Goal: Task Accomplishment & Management: Manage account settings

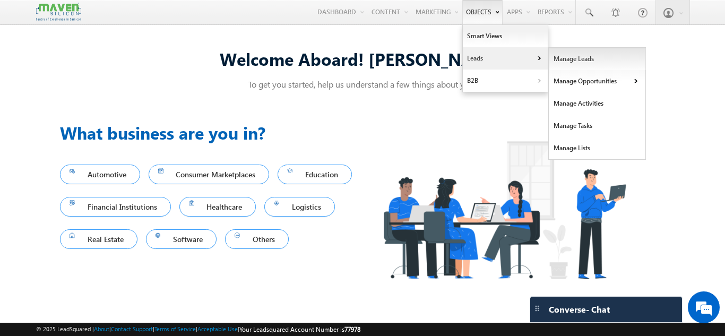
click at [568, 56] on link "Manage Leads" at bounding box center [597, 59] width 97 height 22
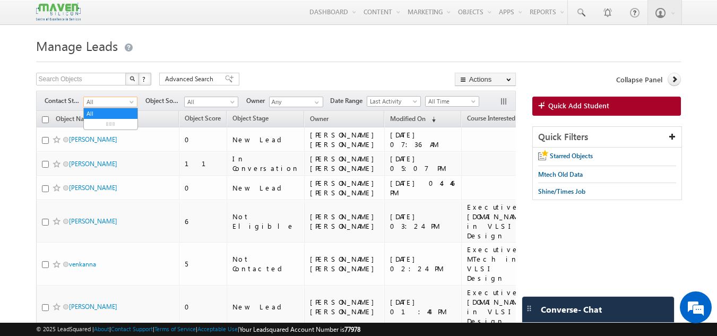
click at [124, 107] on span "All" at bounding box center [109, 102] width 50 height 10
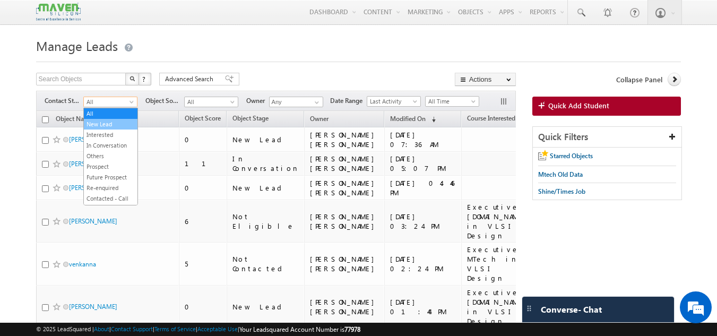
click at [115, 124] on link "New Lead" at bounding box center [111, 124] width 54 height 10
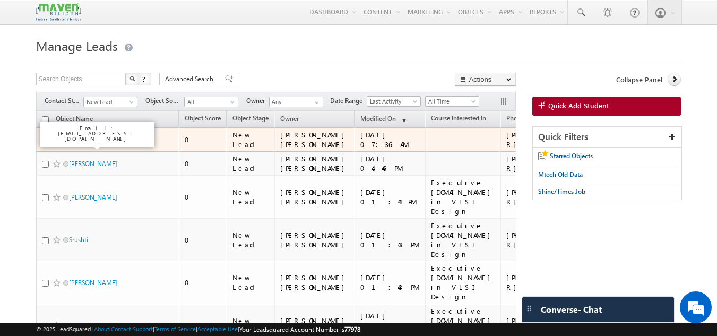
click at [91, 142] on link "Gowtham" at bounding box center [93, 139] width 48 height 8
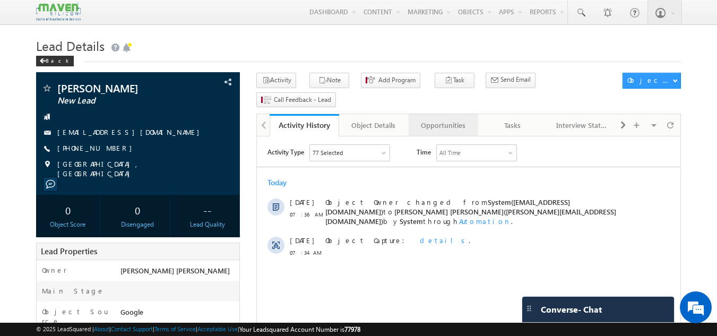
click at [445, 114] on link "Opportunities" at bounding box center [444, 125] width 70 height 22
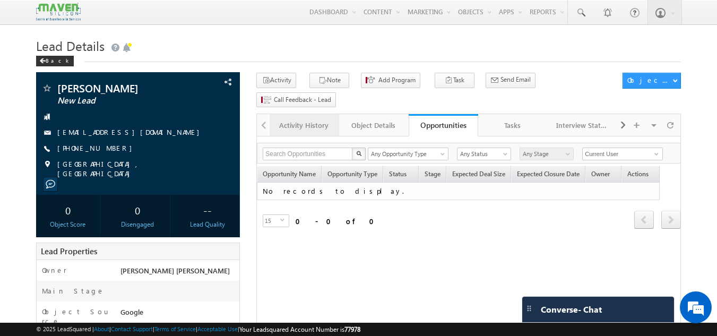
click at [304, 119] on div "Activity History" at bounding box center [303, 125] width 51 height 13
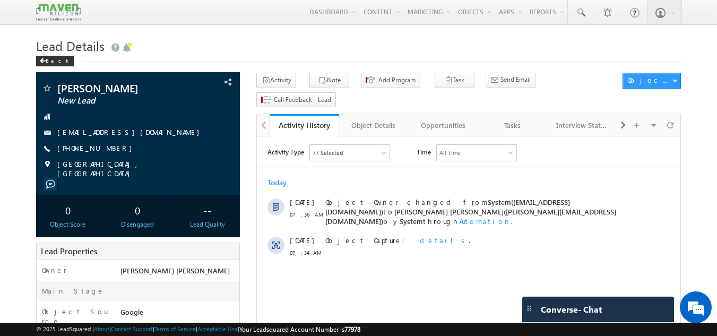
click at [549, 149] on div "Activity Type 77 Selected Select All Sales Activities 1 Sales Activity Opportun…" at bounding box center [473, 152] width 413 height 17
click at [521, 119] on div "Tasks" at bounding box center [512, 125] width 51 height 13
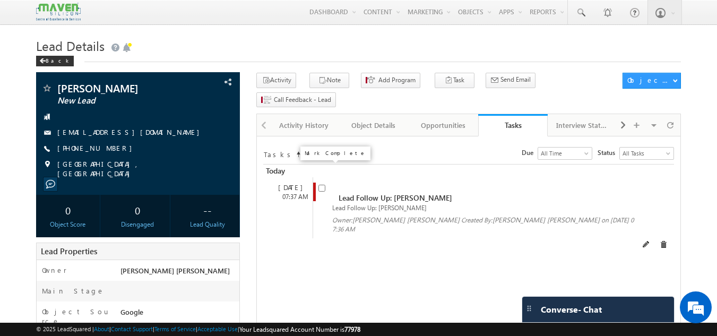
click at [322, 185] on input "checkbox" at bounding box center [321, 188] width 7 height 7
checkbox input "false"
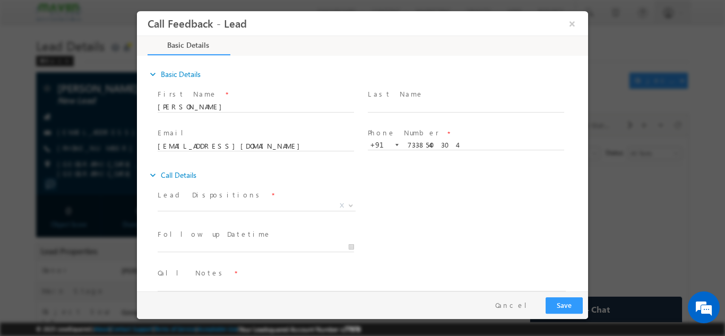
scroll to position [17, 0]
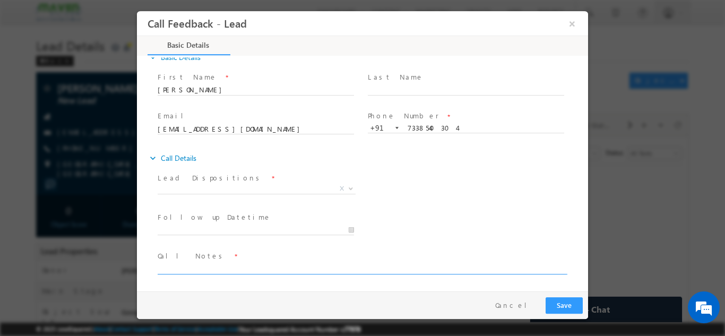
click at [193, 263] on textarea at bounding box center [362, 268] width 408 height 12
click at [197, 269] on textarea "Done Btech ece With 8.07 Having 2 years work exp." at bounding box center [362, 268] width 408 height 12
click at [324, 266] on textarea "Done Btech ece With 8.07 Having 2 years work exp." at bounding box center [362, 268] width 408 height 12
click at [315, 269] on textarea "Done Btech ece With 8.07 Having 2 years work exp." at bounding box center [362, 268] width 408 height 12
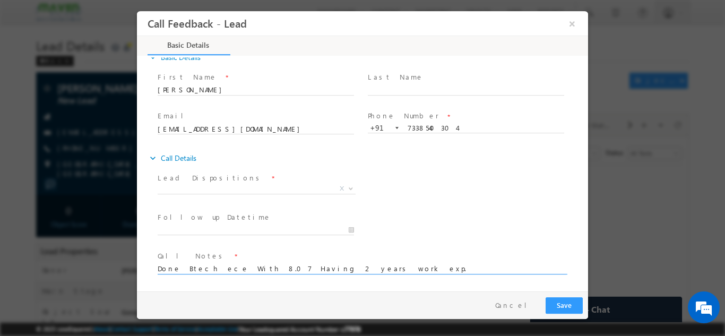
click at [326, 262] on textarea "Done Btech ece With 8.07 Having 2 years work exp." at bounding box center [362, 268] width 408 height 12
click at [314, 266] on textarea "Done Btech ece With 8.07 Having 2 years work exp." at bounding box center [362, 268] width 408 height 12
click at [315, 267] on textarea "Done Btech ece With 8.07 Having 2 years work exp." at bounding box center [362, 268] width 408 height 12
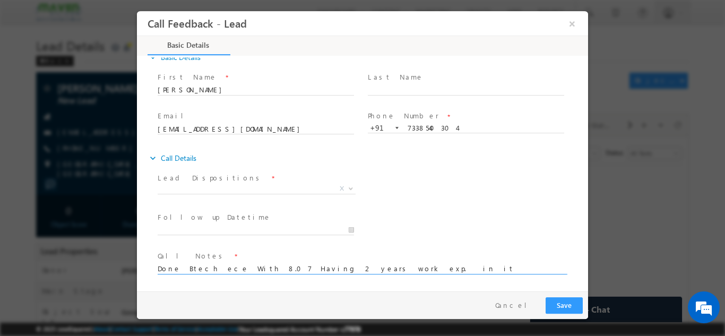
click at [365, 265] on textarea "Done Btech ece With 8.07 Having 2 years work exp. in it domain" at bounding box center [362, 268] width 408 height 12
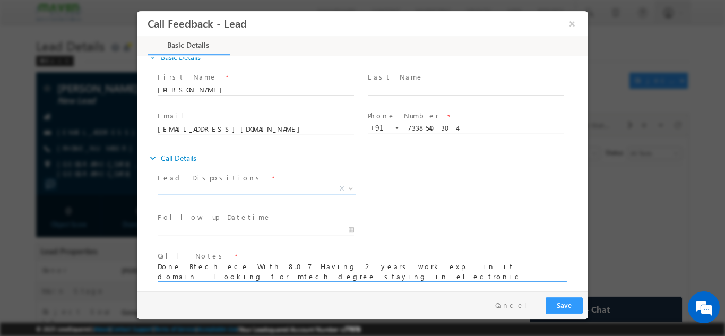
type textarea "Done Btech ece With 8.07 Having 2 years work exp. in it domain looking for mtec…"
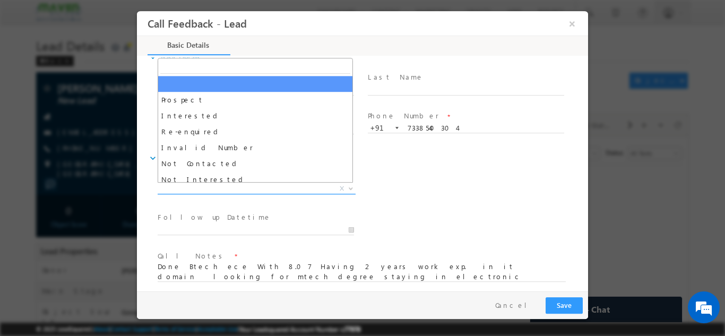
click at [251, 192] on span "X" at bounding box center [257, 188] width 198 height 11
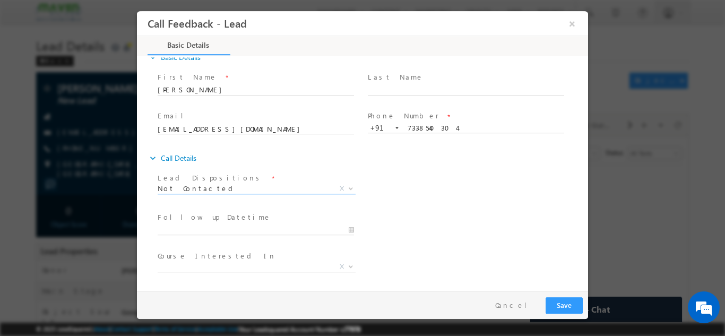
scroll to position [64, 0]
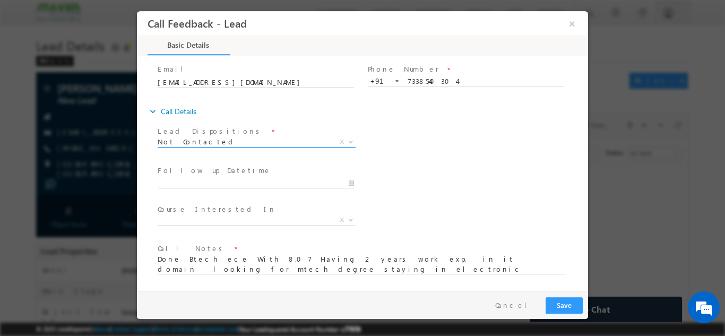
click at [283, 141] on span "Not Contacted" at bounding box center [244, 141] width 172 height 10
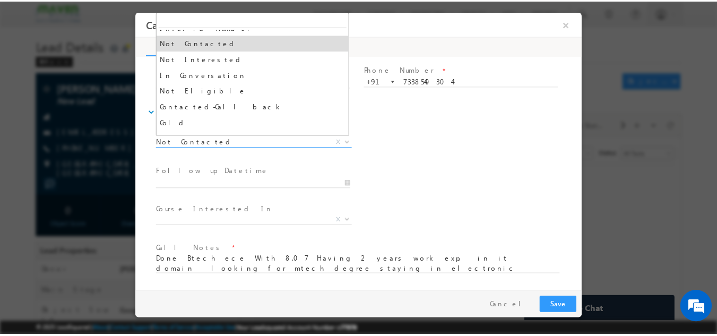
scroll to position [73, 0]
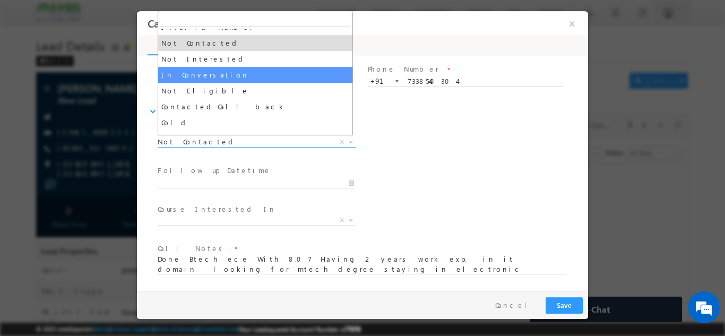
select select "In Conversation"
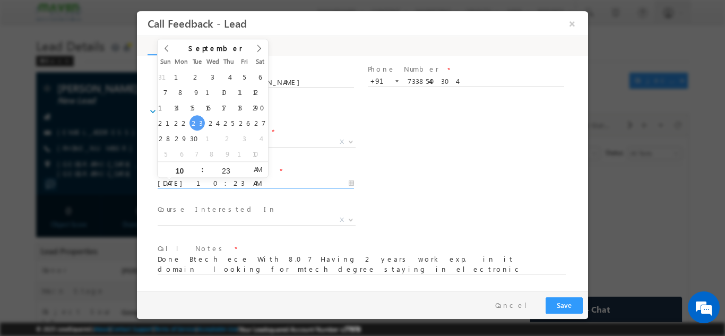
click at [224, 180] on input "23/09/2025 10:23 AM" at bounding box center [256, 183] width 196 height 11
type input "24/09/2025 10:23 AM"
click at [446, 201] on div "Course Interested In * Executive M.Tech in VLSI Design Advanced VLSI Design & V…" at bounding box center [371, 220] width 432 height 39
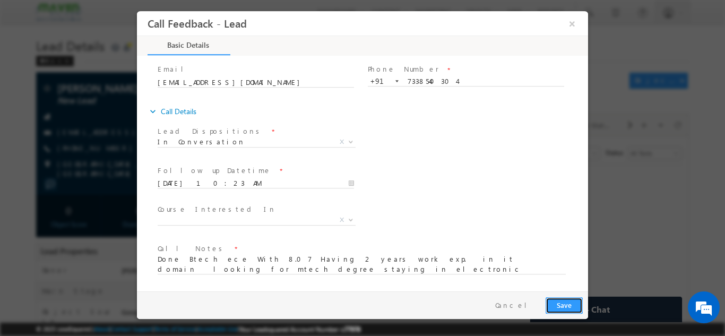
click at [566, 300] on button "Save" at bounding box center [563, 305] width 37 height 16
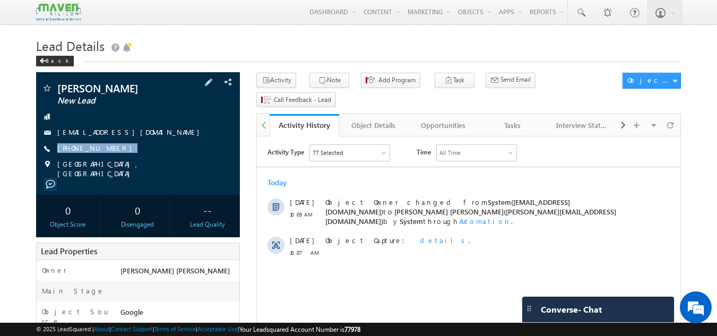
drag, startPoint x: 115, startPoint y: 144, endPoint x: 109, endPoint y: 157, distance: 14.0
click at [109, 157] on div "Ramesh Reddy New Lead rameshreddypallala18@gmail.com +91-8977048782" at bounding box center [138, 131] width 194 height 96
copy div "+91-8977048782"
click at [504, 119] on div "Tasks" at bounding box center [512, 125] width 51 height 13
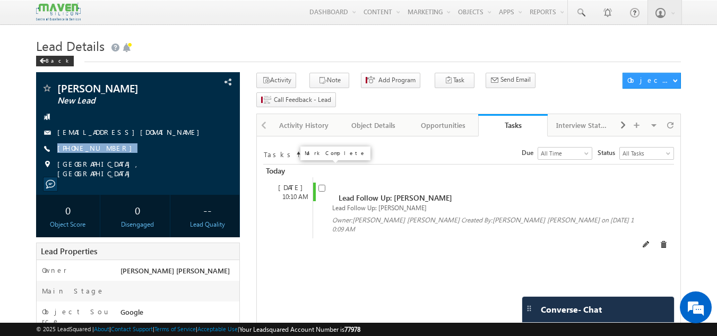
click at [322, 185] on input "checkbox" at bounding box center [321, 188] width 7 height 7
checkbox input "false"
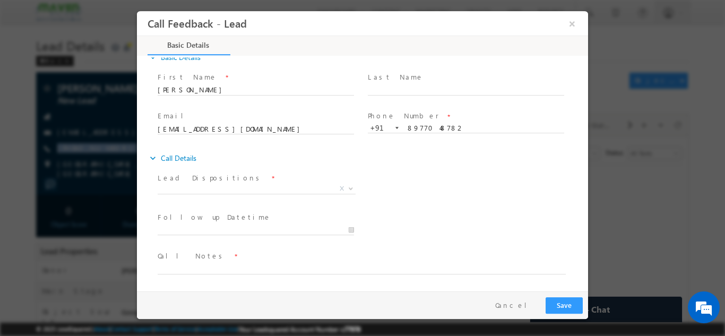
scroll to position [14, 0]
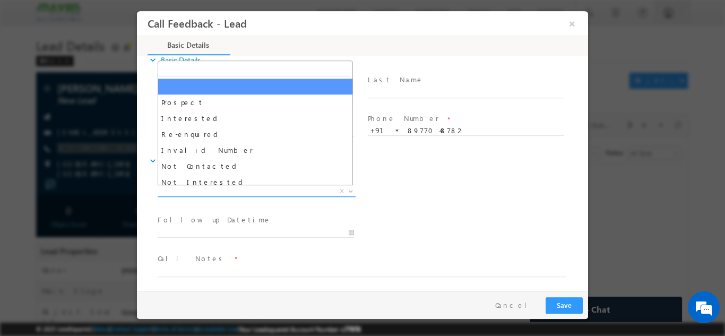
click at [288, 194] on span "X" at bounding box center [257, 191] width 198 height 11
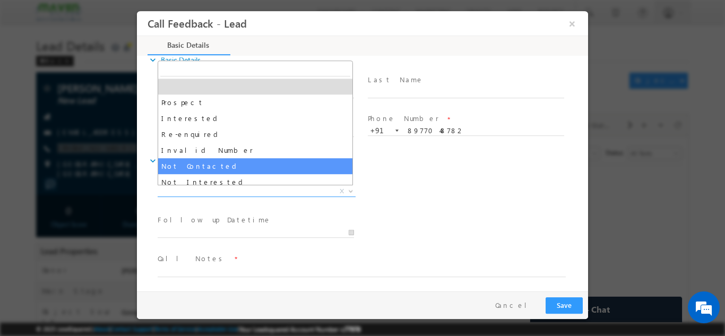
select select "Not Contacted"
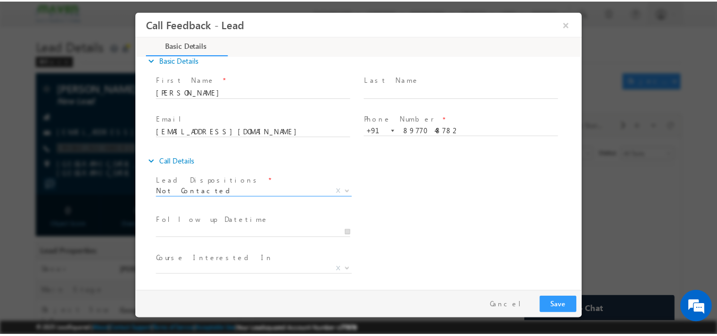
scroll to position [56, 0]
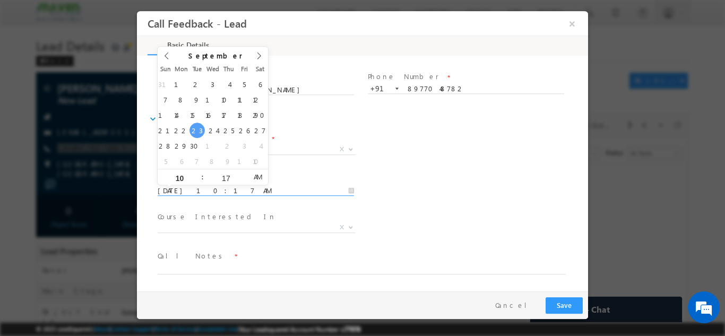
click at [261, 189] on input "23/09/2025 10:17 AM" at bounding box center [256, 190] width 196 height 11
type input "24/09/2025 10:17 AM"
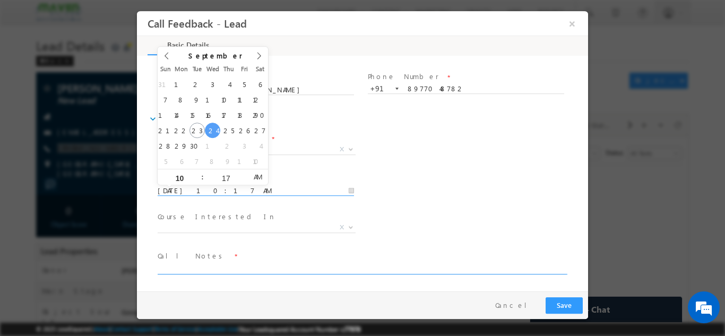
click at [254, 267] on textarea at bounding box center [362, 268] width 408 height 12
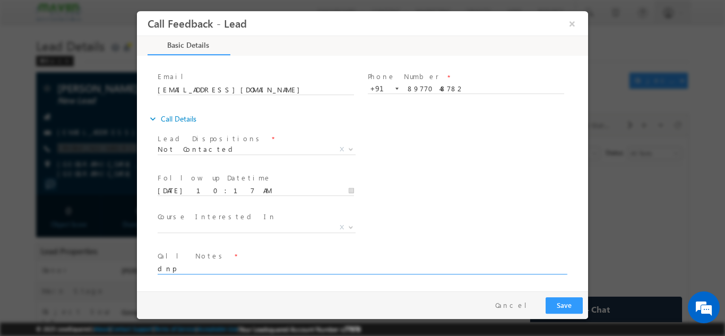
type textarea "dnp"
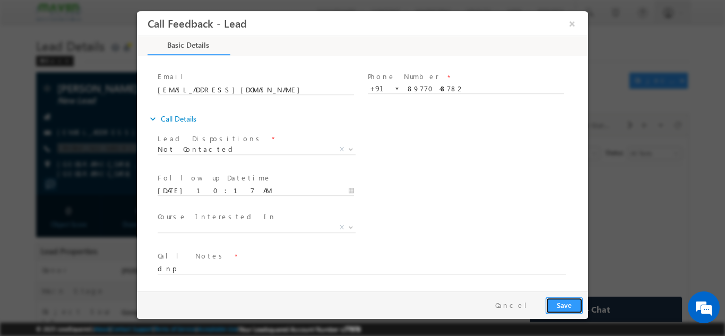
click at [570, 303] on button "Save" at bounding box center [563, 305] width 37 height 16
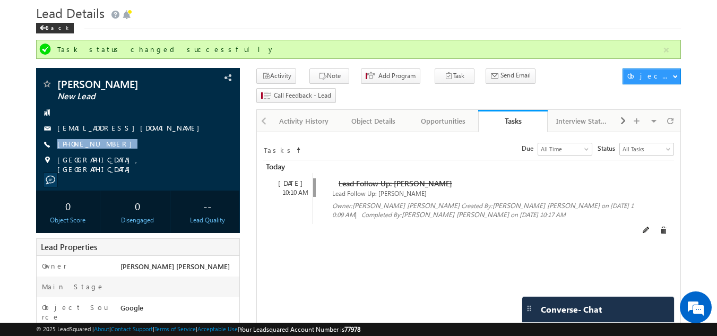
scroll to position [0, 0]
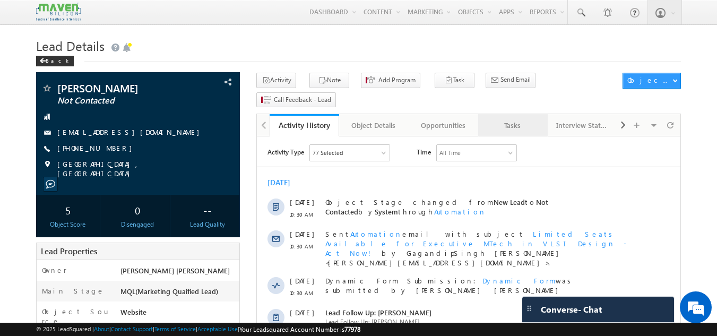
click at [511, 119] on div "Tasks" at bounding box center [512, 125] width 51 height 13
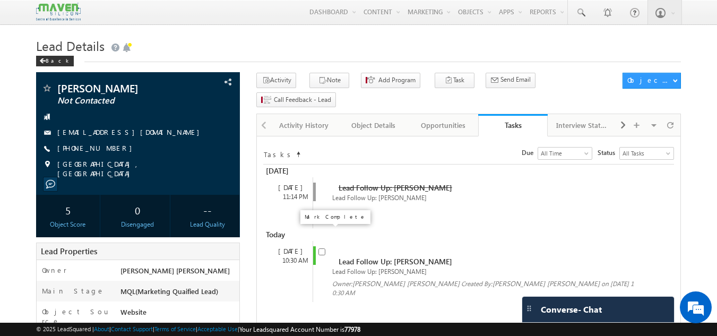
click at [322, 248] on input "checkbox" at bounding box center [321, 251] width 7 height 7
checkbox input "false"
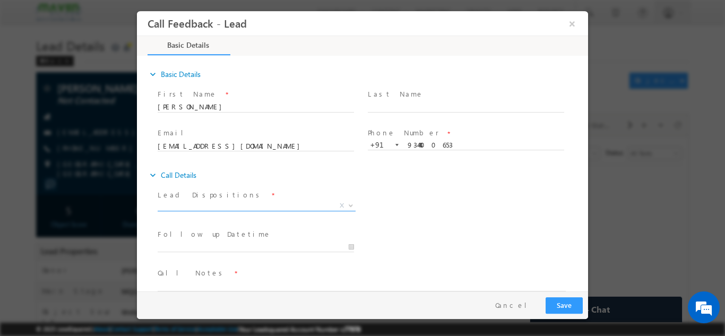
click at [292, 206] on span "X" at bounding box center [257, 205] width 198 height 11
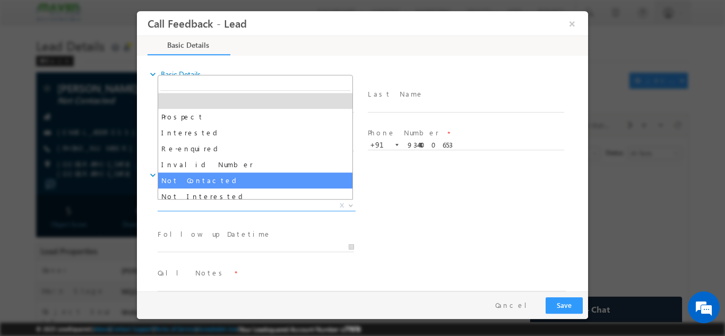
select select "Not Contacted"
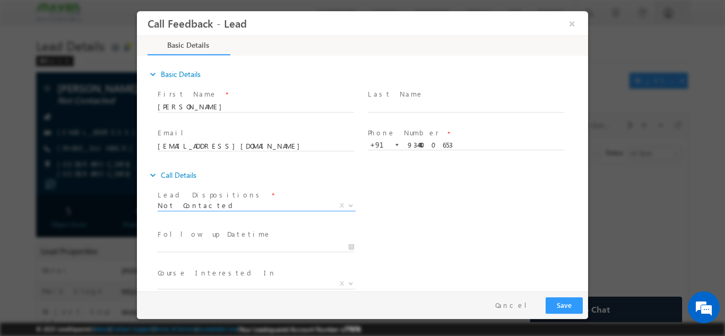
scroll to position [56, 0]
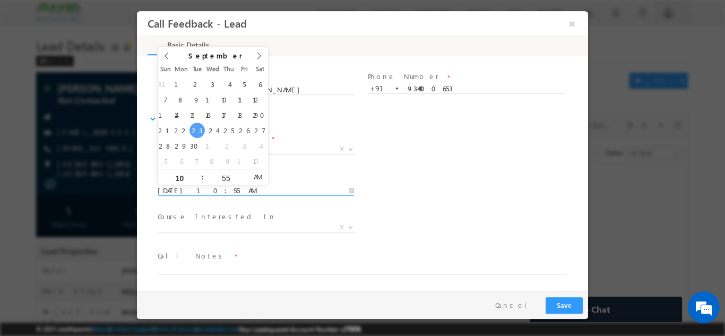
click at [264, 187] on input "23/09/2025 10:55 AM" at bounding box center [256, 190] width 196 height 11
type input "24/09/2025 10:55 AM"
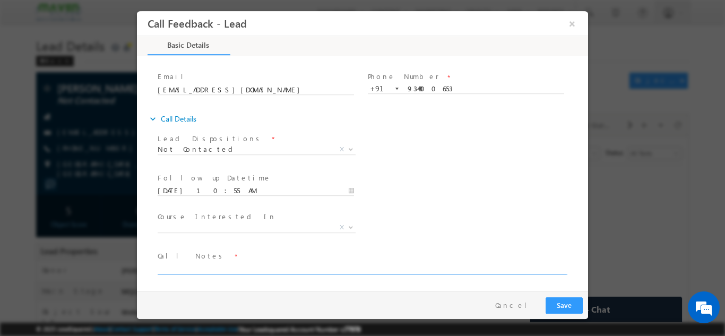
click at [211, 266] on textarea at bounding box center [362, 268] width 408 height 12
type textarea "dnp"
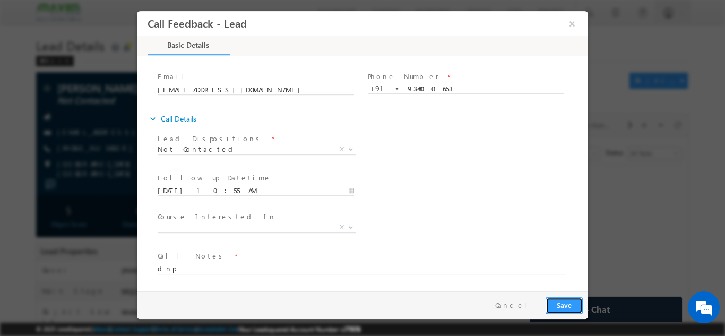
click at [554, 309] on button "Save" at bounding box center [563, 305] width 37 height 16
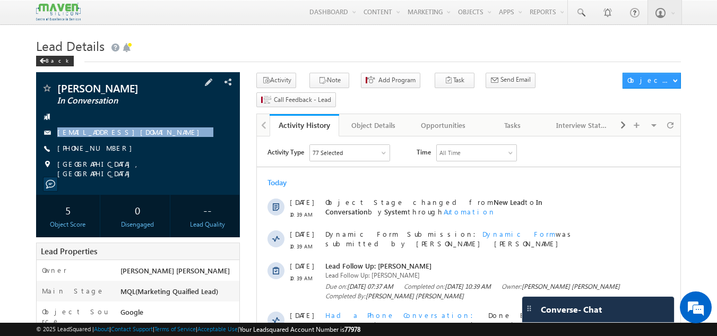
drag, startPoint x: 151, startPoint y: 120, endPoint x: 154, endPoint y: 141, distance: 21.0
click at [154, 141] on div "[PERSON_NAME] In Conversation [EMAIL_ADDRESS][DOMAIN_NAME] [PHONE_NUMBER]" at bounding box center [138, 131] width 194 height 96
copy div "[EMAIL_ADDRESS][DOMAIN_NAME]"
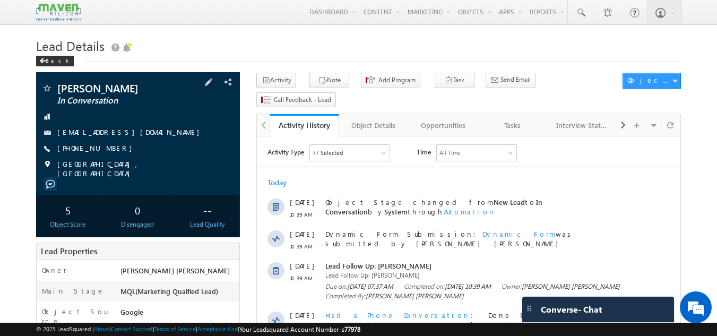
click at [108, 150] on span "[PHONE_NUMBER]" at bounding box center [97, 148] width 80 height 11
drag, startPoint x: 112, startPoint y: 148, endPoint x: 116, endPoint y: 163, distance: 16.3
click at [116, 163] on div "[PERSON_NAME] In Conversation [EMAIL_ADDRESS][DOMAIN_NAME] [PHONE_NUMBER]" at bounding box center [138, 131] width 194 height 96
click at [507, 119] on div "Tasks" at bounding box center [512, 125] width 51 height 13
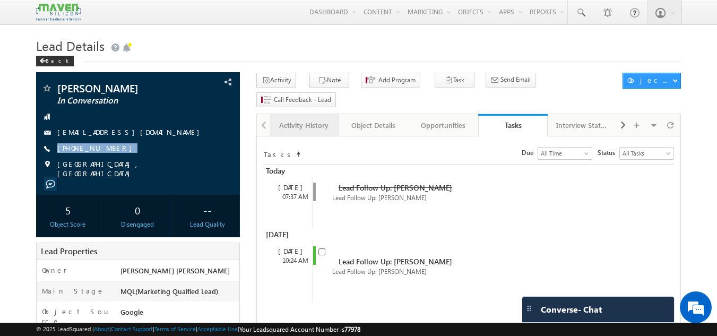
click at [312, 119] on div "Activity History" at bounding box center [303, 125] width 51 height 13
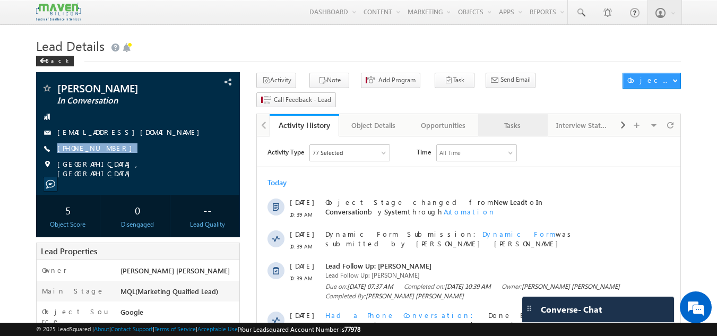
click at [518, 114] on link "Tasks" at bounding box center [513, 125] width 70 height 22
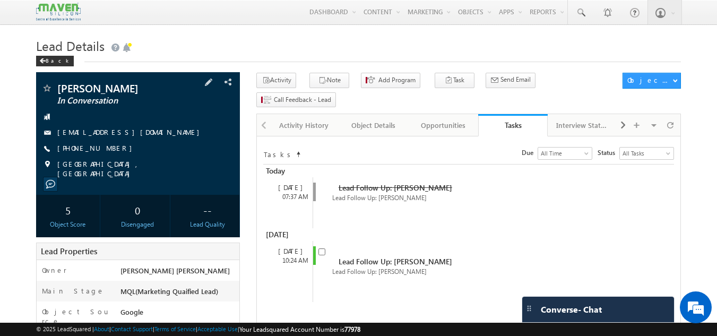
drag, startPoint x: 102, startPoint y: 151, endPoint x: 187, endPoint y: 126, distance: 89.0
click at [187, 126] on div "Gowtham In Conversation goutham6633@gmail.com +91-7338540304" at bounding box center [138, 131] width 194 height 96
drag, startPoint x: 128, startPoint y: 146, endPoint x: 102, endPoint y: 155, distance: 27.3
click at [102, 155] on div "Gowtham In Conversation goutham6633@gmail.com +91-7338540304" at bounding box center [138, 131] width 194 height 96
copy div "+91-7338540304"
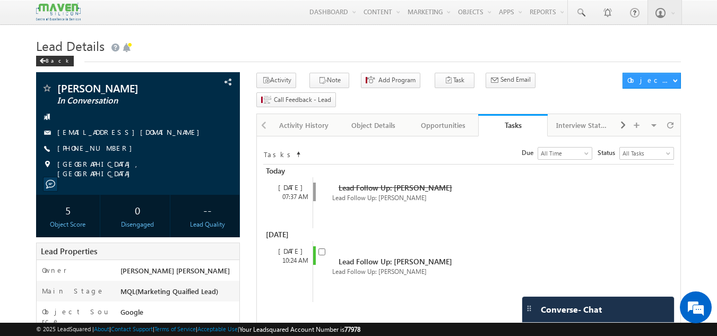
click at [53, 72] on div "Lead Details Back" at bounding box center [358, 53] width 645 height 38
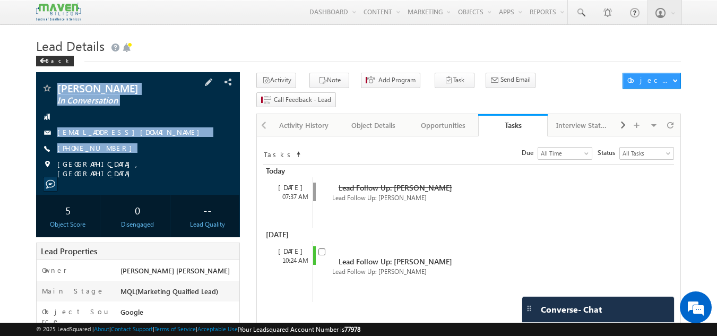
drag, startPoint x: 58, startPoint y: 82, endPoint x: 116, endPoint y: 155, distance: 93.0
click at [116, 155] on div "Gowtham In Conversation goutham6633@gmail.com" at bounding box center [138, 133] width 204 height 123
copy div "Gowtham In Conversation goutham6633@gmail.com +91-7338540304"
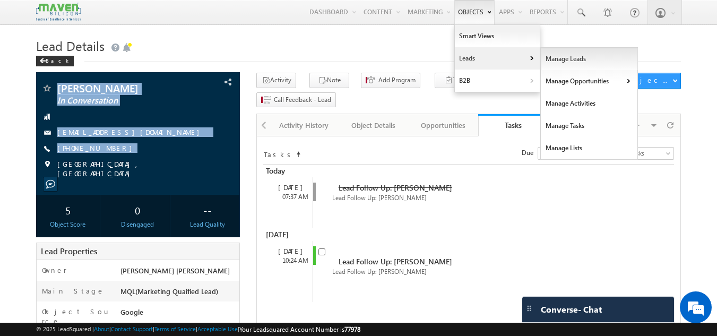
click at [545, 57] on link "Manage Leads" at bounding box center [589, 59] width 97 height 22
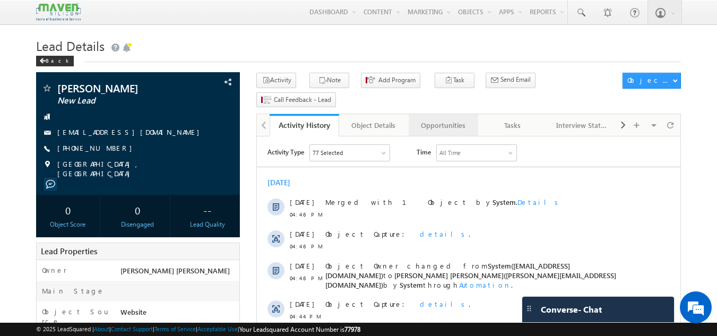
click at [437, 119] on div "Opportunities" at bounding box center [442, 125] width 51 height 13
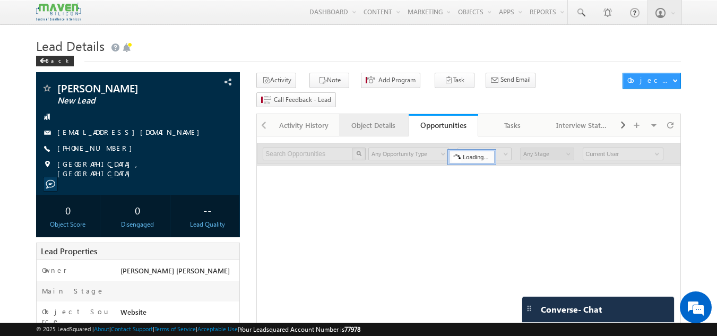
click at [374, 119] on div "Object Details" at bounding box center [373, 125] width 51 height 13
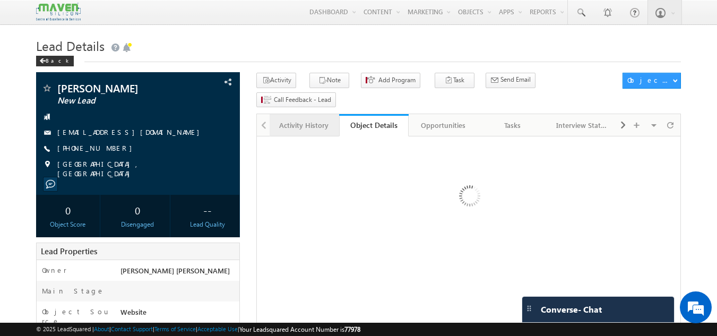
click at [306, 119] on div "Activity History" at bounding box center [303, 125] width 51 height 13
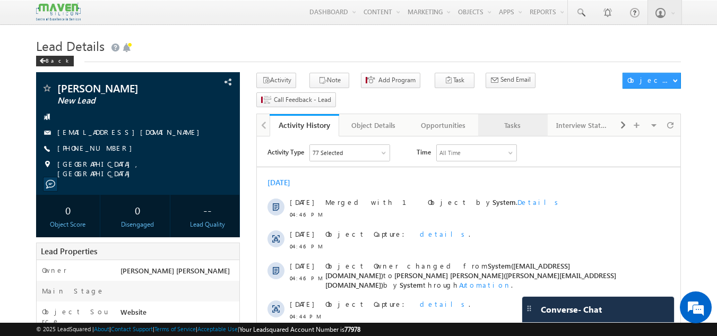
click at [506, 119] on div "Tasks" at bounding box center [512, 125] width 51 height 13
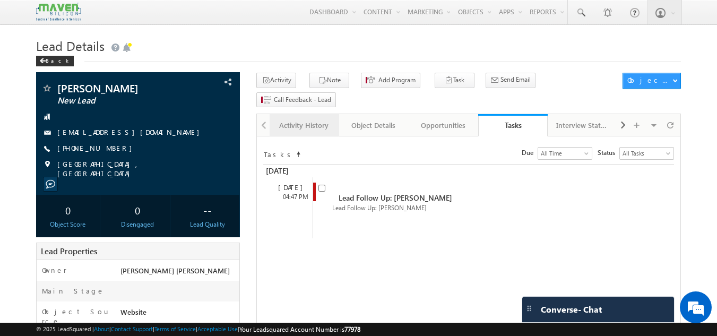
click at [306, 119] on div "Activity History" at bounding box center [303, 125] width 51 height 13
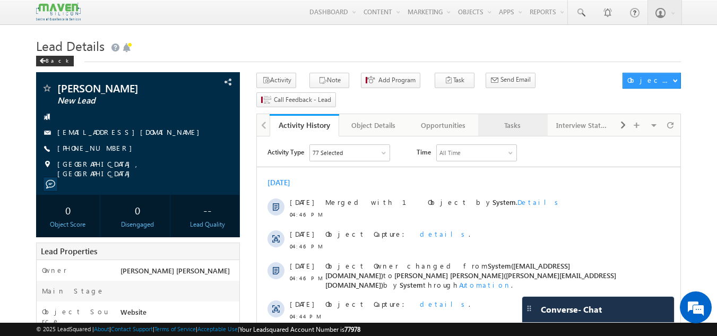
click at [519, 119] on div "Tasks" at bounding box center [512, 125] width 51 height 13
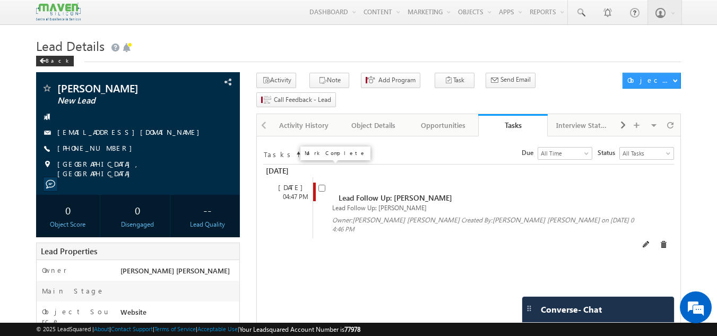
click at [322, 185] on input "checkbox" at bounding box center [321, 188] width 7 height 7
checkbox input "false"
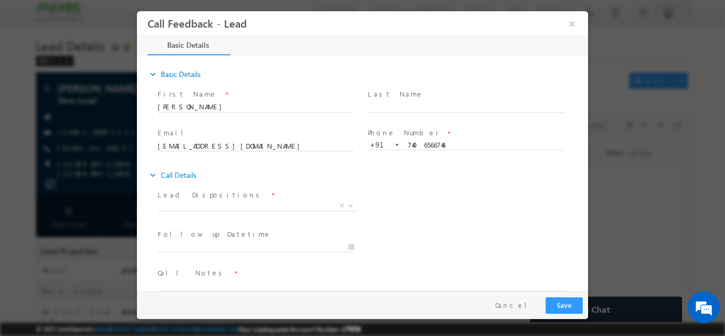
scroll to position [17, 0]
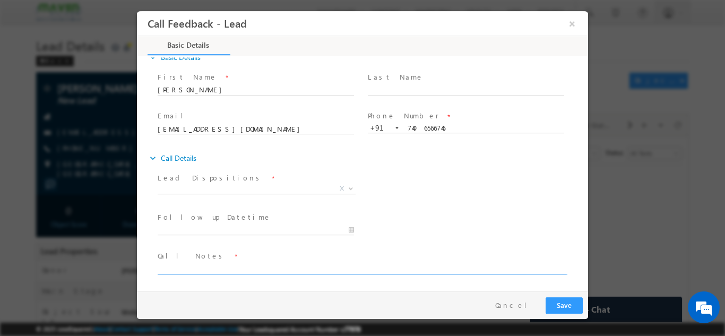
click at [210, 270] on textarea at bounding box center [362, 268] width 408 height 12
drag, startPoint x: 271, startPoint y: 273, endPoint x: 271, endPoint y: 263, distance: 9.6
click at [271, 263] on span "Doing btech eee With 9 cgpa" at bounding box center [367, 268] width 418 height 13
click at [271, 263] on textarea "Doing btech eee With 9 cgpa" at bounding box center [362, 268] width 408 height 12
click at [261, 273] on span "Doing btech eee With 9 cgpa" at bounding box center [367, 268] width 418 height 13
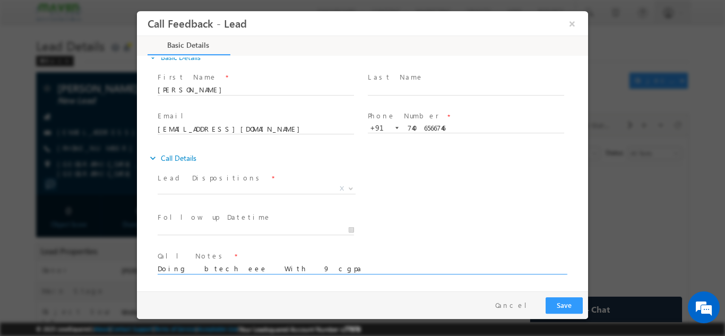
click at [260, 270] on textarea "Doing btech eee With 9 cgpa" at bounding box center [362, 268] width 408 height 12
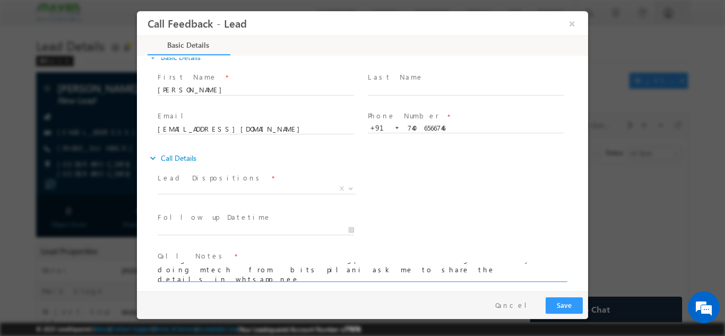
scroll to position [2, 0]
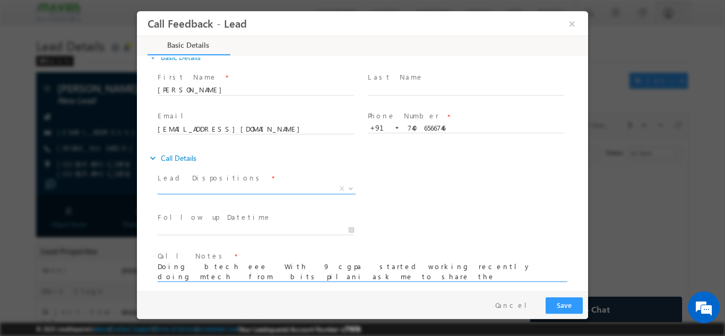
type textarea "Doing btech eee With 9 cgpa started working recently doing mtech from bits pila…"
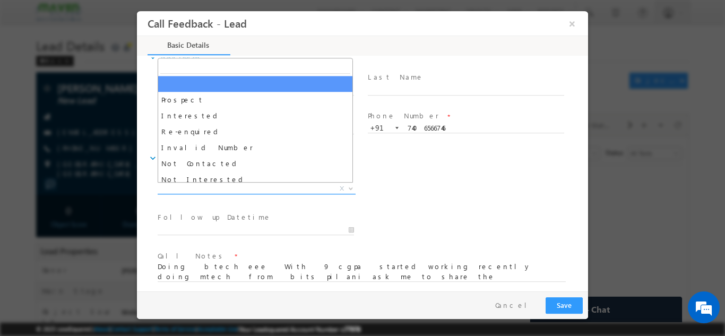
click at [216, 186] on span "X" at bounding box center [257, 188] width 198 height 11
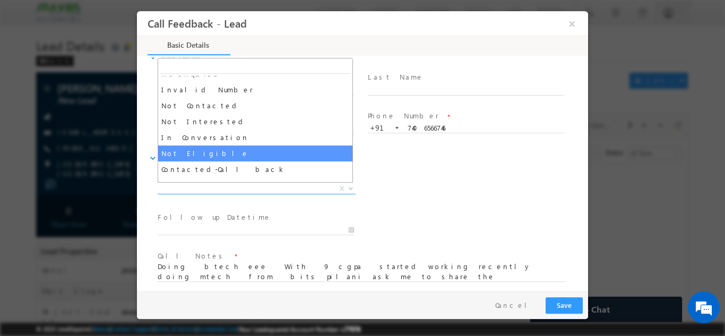
scroll to position [53, 0]
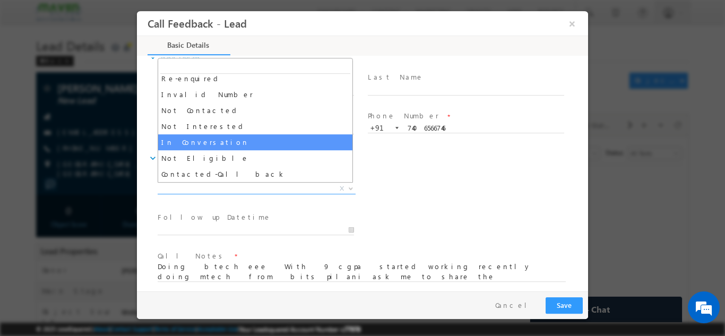
select select "In Conversation"
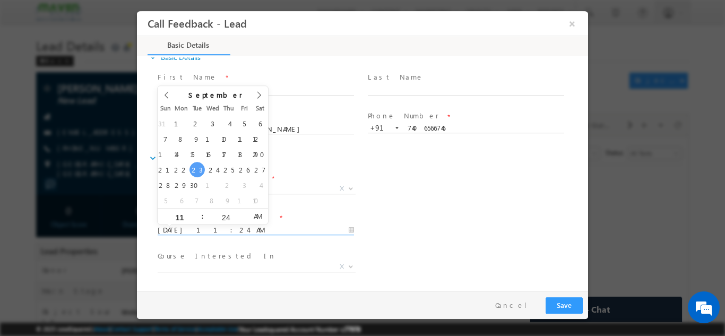
click at [218, 229] on input "23/09/2025 11:24 AM" at bounding box center [256, 229] width 196 height 11
type input "24/09/2025 11:24 AM"
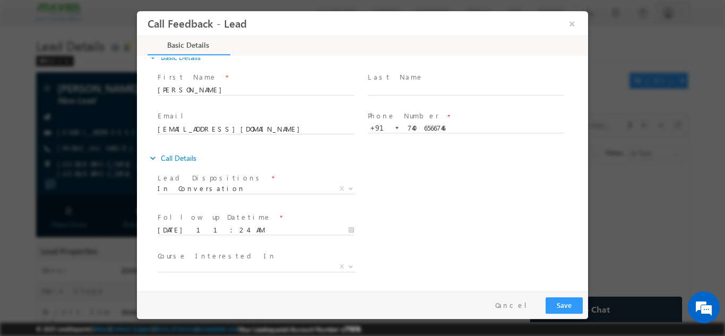
click at [458, 213] on div "Follow up Datetime * 24/09/2025 11:24 AM Program Type * Long Term Short Term X" at bounding box center [371, 228] width 432 height 39
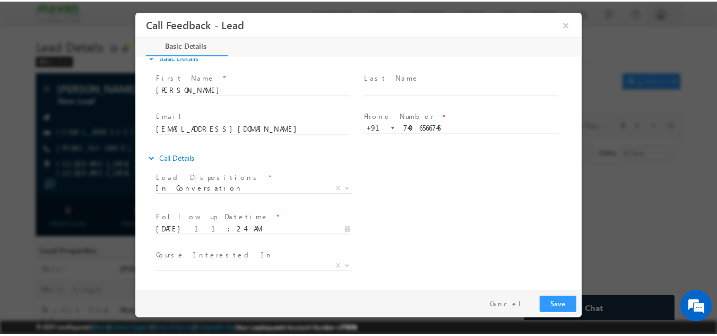
scroll to position [64, 0]
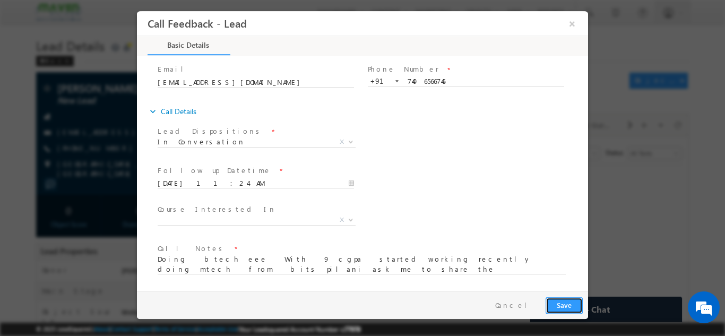
click at [567, 300] on button "Save" at bounding box center [563, 305] width 37 height 16
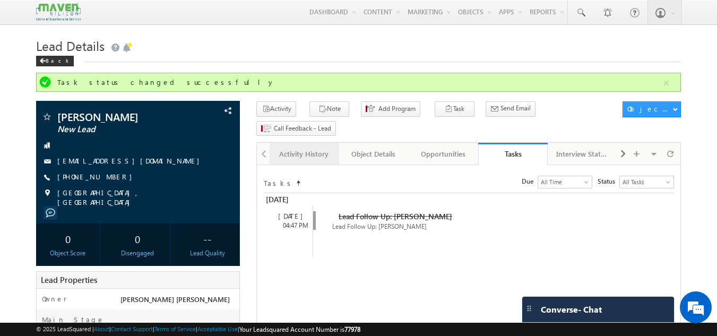
click at [300, 143] on link "Activity History" at bounding box center [305, 154] width 70 height 22
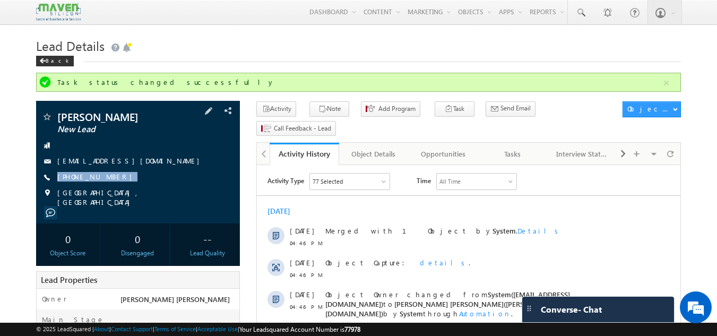
drag, startPoint x: 114, startPoint y: 176, endPoint x: 97, endPoint y: 185, distance: 19.2
click at [97, 185] on div "Bhavya Shree H New Lead bhavyahari2105@gmail.com +91-7406566746" at bounding box center [138, 159] width 194 height 96
copy div "+91-7406566746"
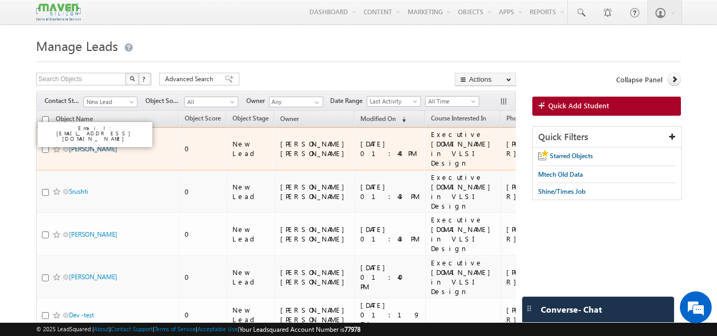
click at [88, 145] on link "Manoj K" at bounding box center [93, 149] width 48 height 8
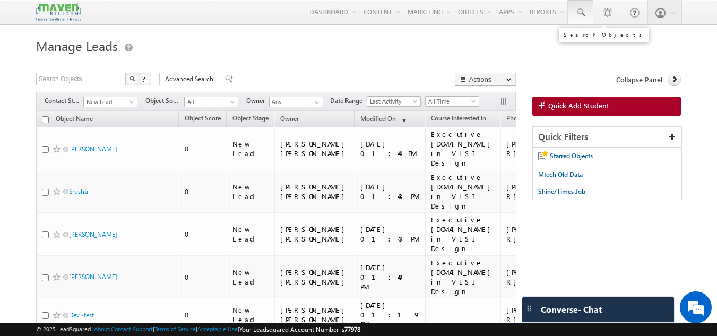
click at [580, 12] on span at bounding box center [580, 12] width 11 height 11
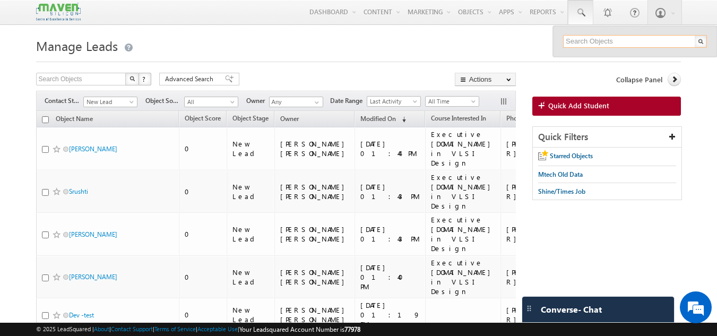
click at [578, 39] on input "text" at bounding box center [635, 41] width 144 height 13
paste input "89770 48782"
click at [586, 41] on input "89770 48782" at bounding box center [635, 41] width 144 height 13
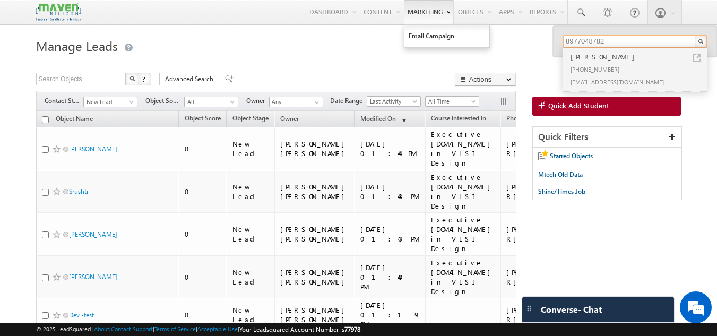
type input "8977048782"
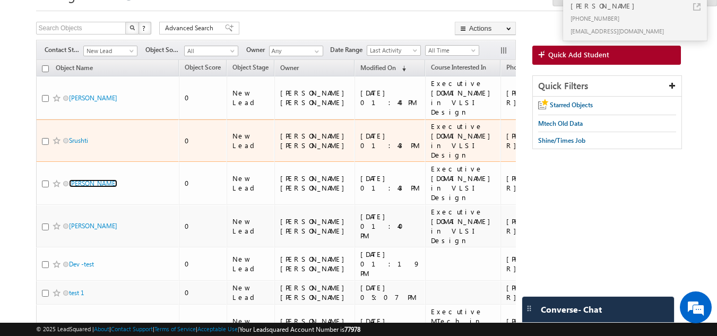
scroll to position [51, 0]
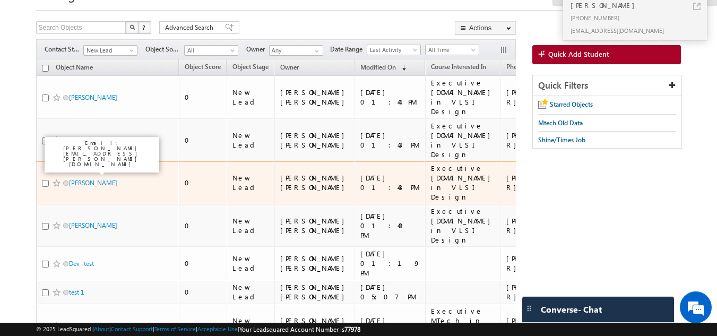
drag, startPoint x: 102, startPoint y: 162, endPoint x: 0, endPoint y: 128, distance: 107.4
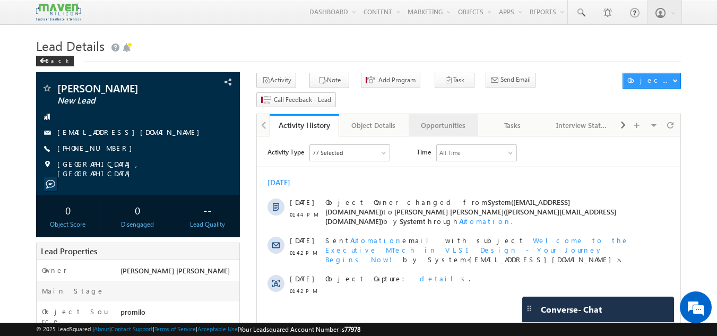
click at [444, 119] on div "Opportunities" at bounding box center [442, 125] width 51 height 13
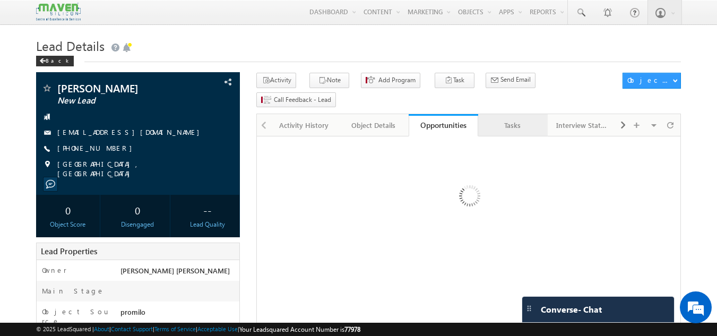
click at [515, 119] on div "Tasks" at bounding box center [512, 125] width 51 height 13
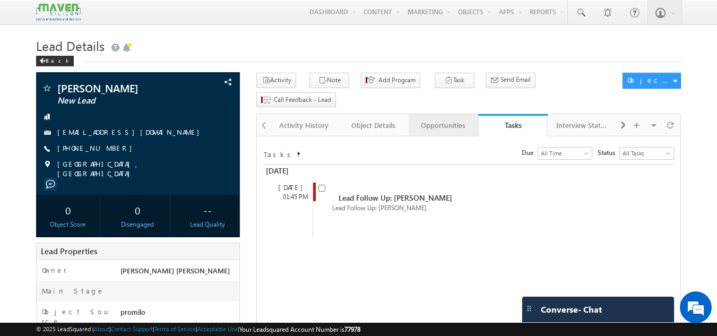
click at [443, 119] on div "Opportunities" at bounding box center [442, 125] width 51 height 13
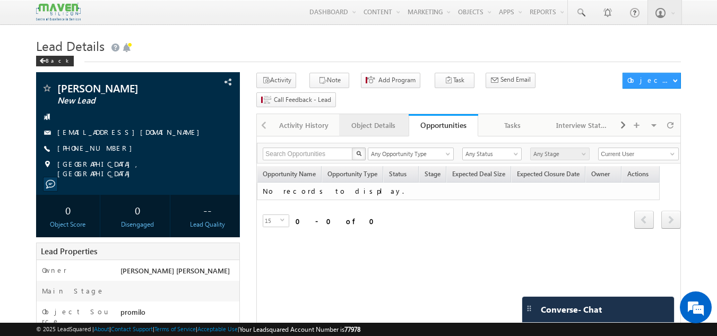
click at [376, 119] on div "Object Details" at bounding box center [373, 125] width 51 height 13
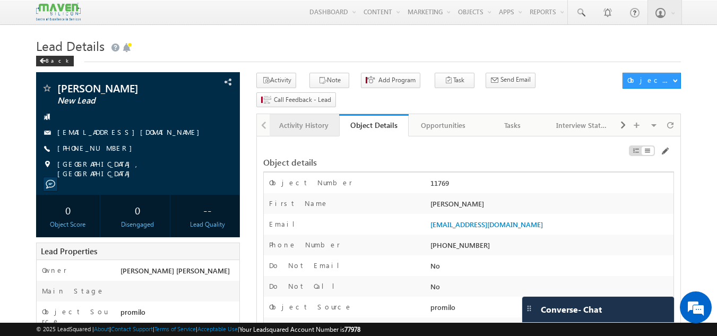
click at [311, 119] on div "Activity History" at bounding box center [303, 125] width 51 height 13
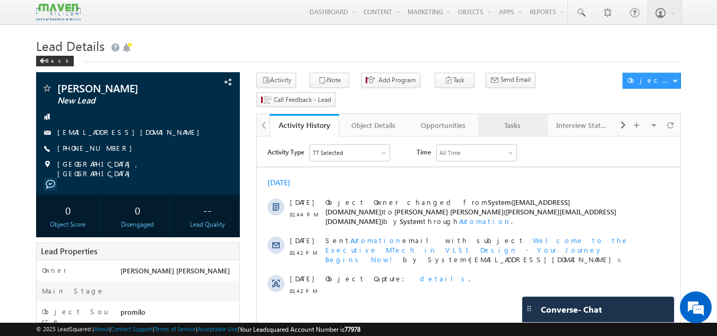
click at [519, 119] on div "Tasks" at bounding box center [512, 125] width 51 height 13
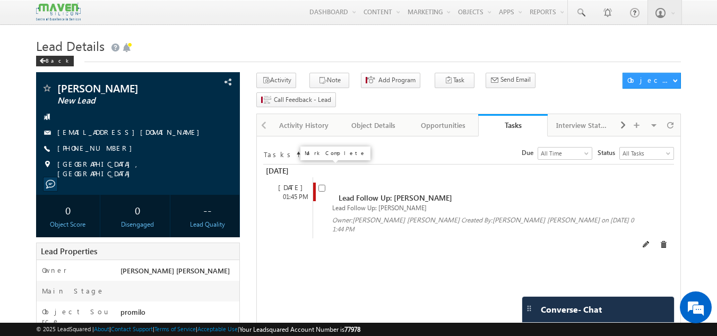
click at [320, 185] on input "checkbox" at bounding box center [321, 188] width 7 height 7
checkbox input "false"
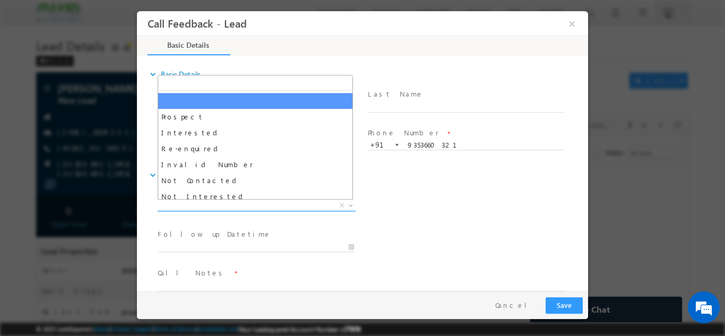
click at [221, 205] on span "X" at bounding box center [257, 205] width 198 height 11
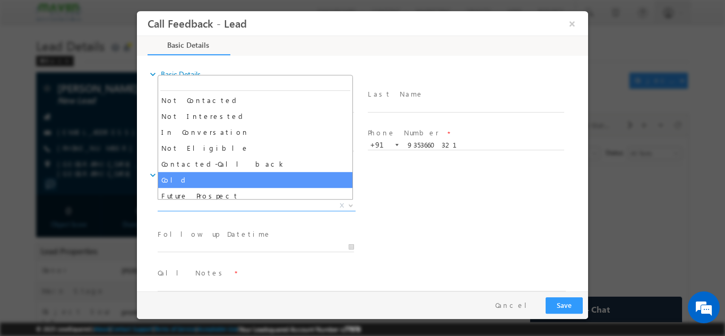
scroll to position [80, 0]
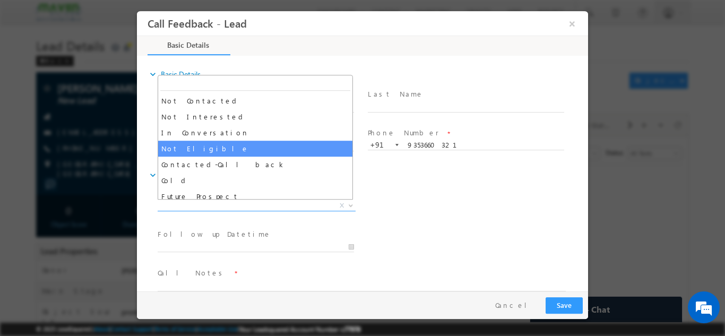
select select "Not Eligible"
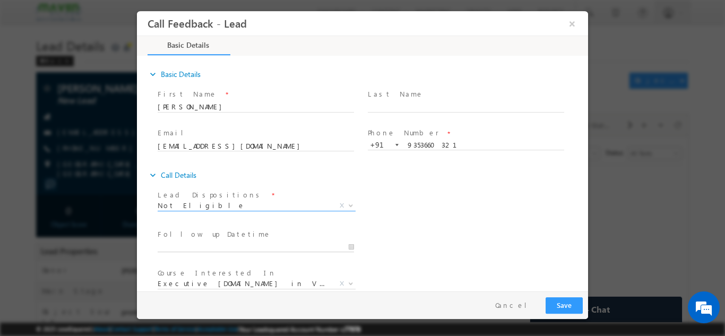
type input "23/09/2025 11:42 AM"
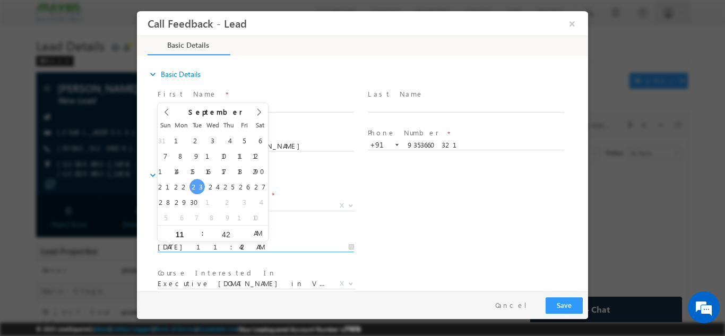
click at [272, 245] on input "23/09/2025 11:42 AM" at bounding box center [256, 246] width 196 height 11
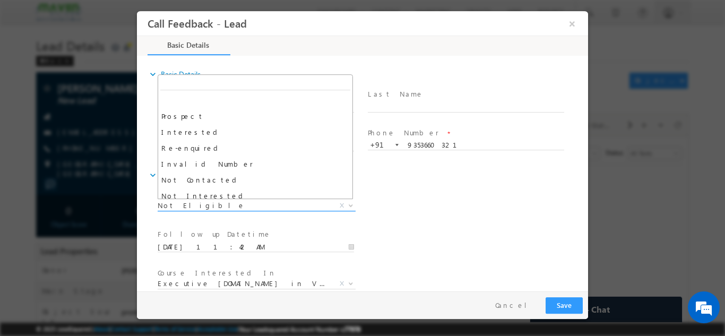
click at [298, 201] on span "Not Eligible" at bounding box center [244, 205] width 172 height 10
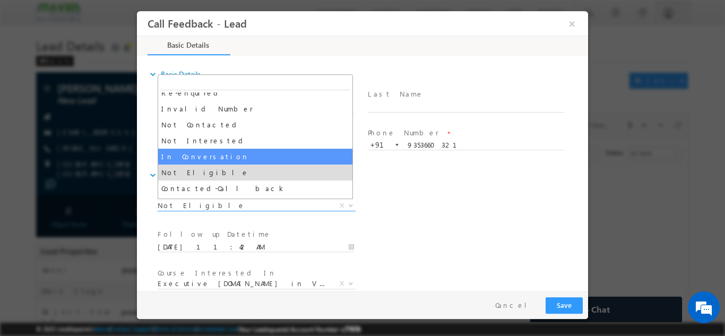
scroll to position [55, 0]
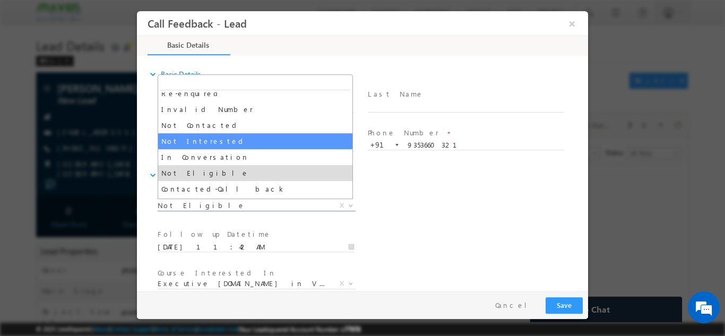
select select "Not Interested"
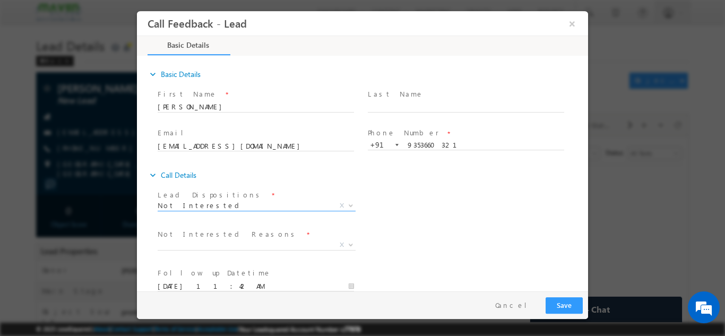
scroll to position [96, 0]
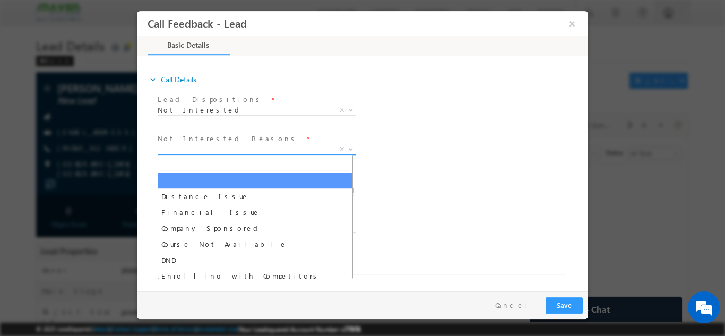
click at [254, 153] on span "Distance Issue Financial Issue Company Sponsored Course Not Available DND Enrol…" at bounding box center [261, 150] width 206 height 13
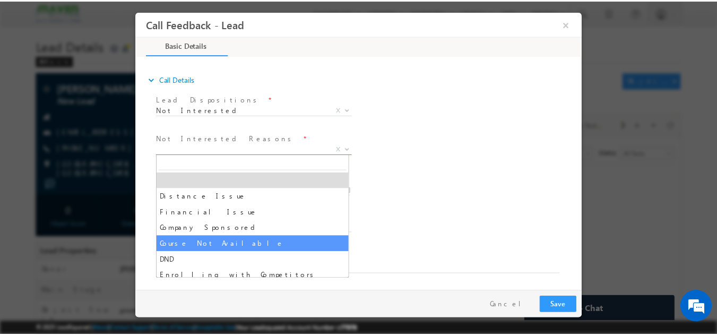
scroll to position [21, 0]
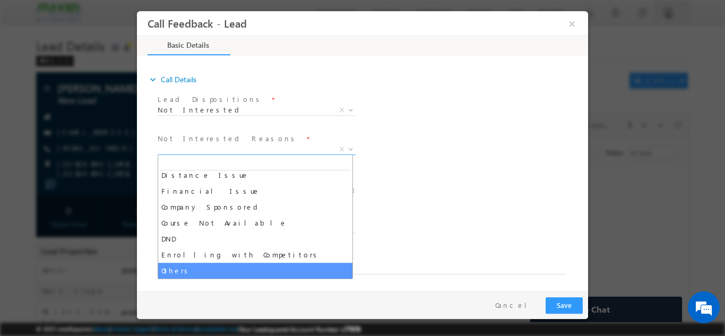
select select "Others"
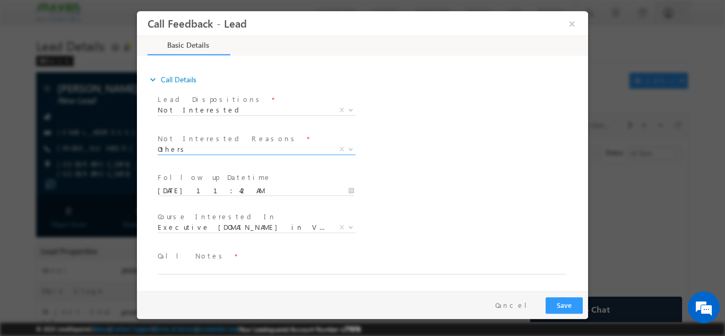
click at [203, 277] on span at bounding box center [356, 279] width 396 height 12
click at [340, 190] on input "23/09/2025 11:42 AM" at bounding box center [256, 190] width 196 height 11
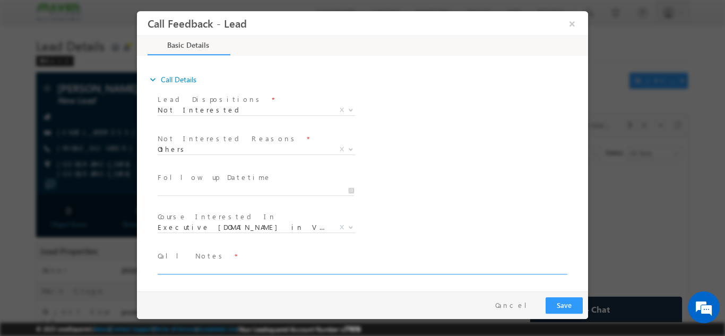
click at [266, 263] on textarea at bounding box center [362, 268] width 408 height 12
type textarea "not interested for ANY COURSES NOT BIMISTAKELY ENQUIRED"
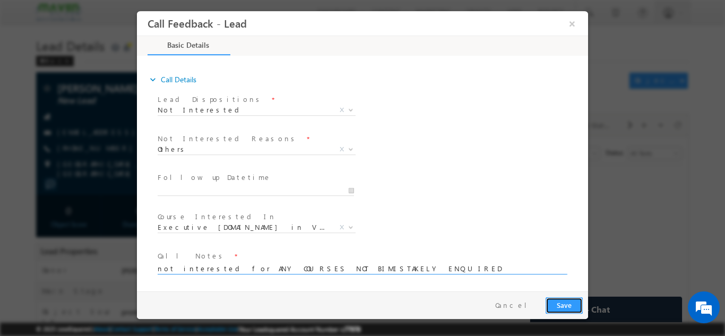
click at [569, 310] on button "Save" at bounding box center [563, 305] width 37 height 16
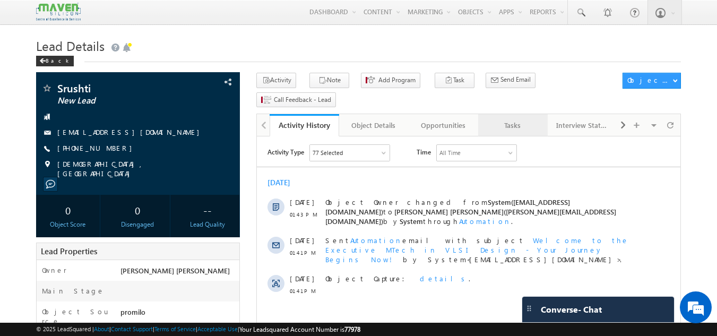
click at [507, 115] on link "Tasks" at bounding box center [513, 125] width 70 height 22
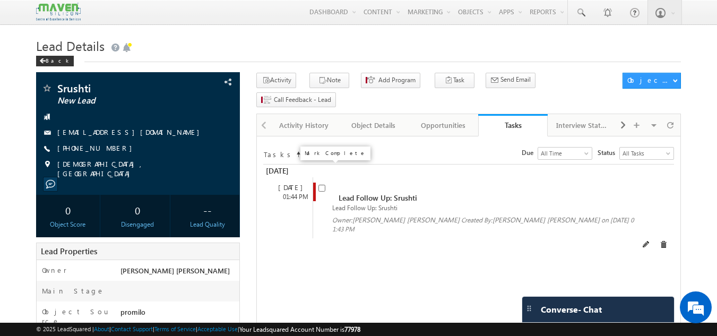
click at [322, 183] on span at bounding box center [321, 187] width 7 height 9
click at [323, 185] on input "checkbox" at bounding box center [321, 188] width 7 height 7
checkbox input "false"
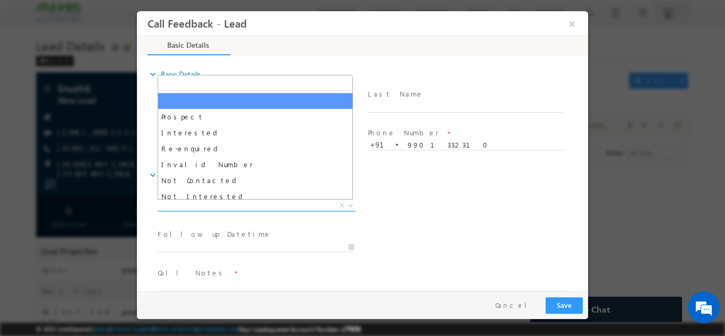
click at [222, 205] on span "X" at bounding box center [257, 205] width 198 height 11
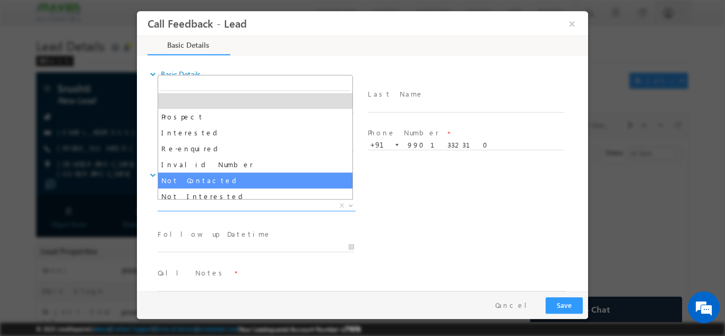
select select "Not Contacted"
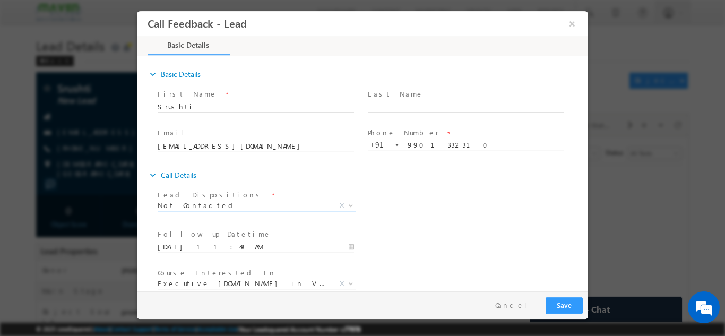
click at [214, 249] on input "[DATE] 11:49 AM" at bounding box center [256, 246] width 196 height 11
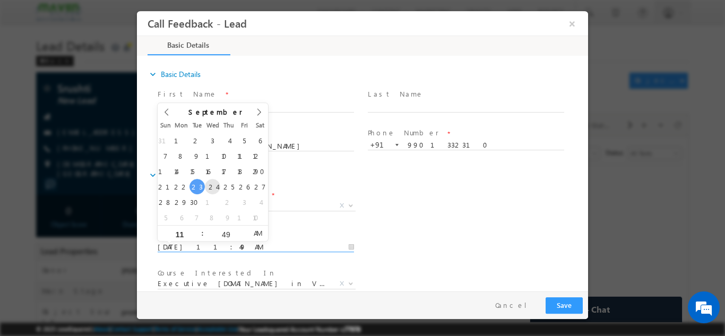
type input "[DATE] 11:49 AM"
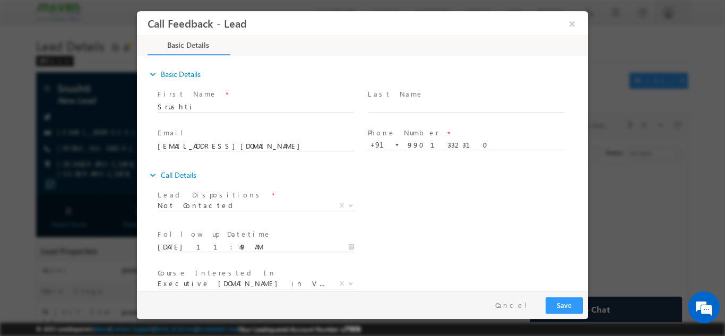
click at [472, 214] on div "Lead Dispositions * Prospect Interested Re-enquired Invalid Number Not Contacte…" at bounding box center [371, 206] width 432 height 39
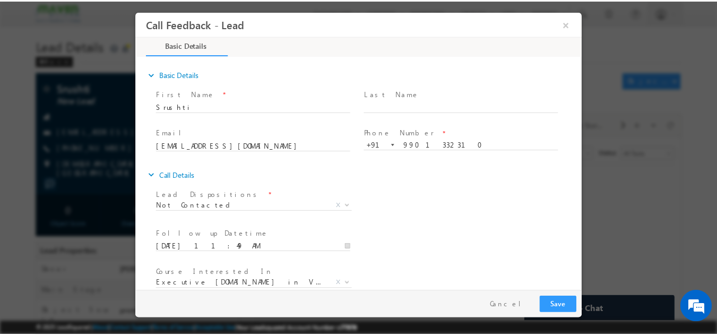
scroll to position [56, 0]
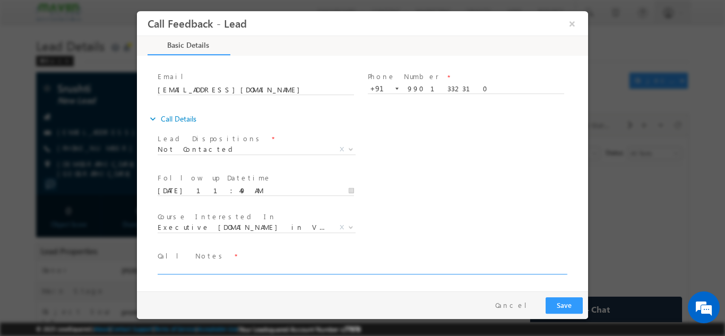
click at [368, 271] on textarea at bounding box center [362, 268] width 408 height 12
type textarea "DNP"
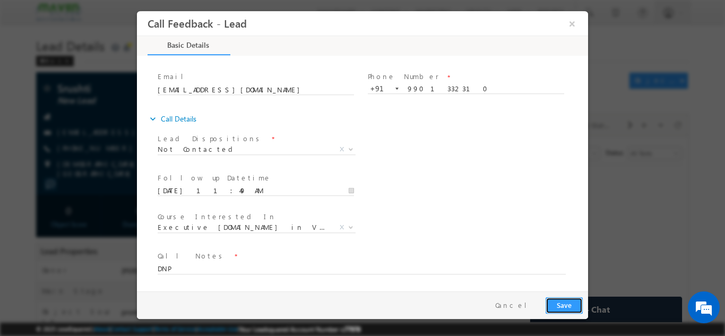
click at [557, 309] on button "Save" at bounding box center [563, 305] width 37 height 16
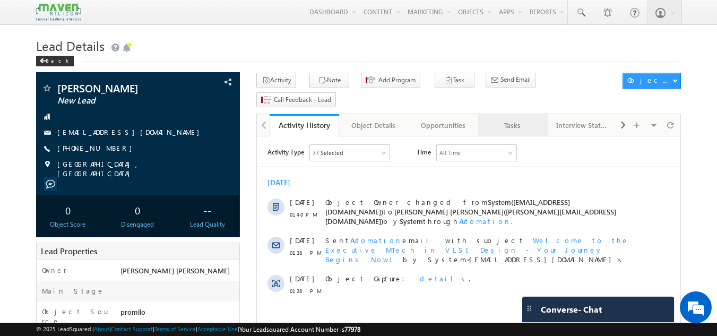
click at [514, 119] on div "Tasks" at bounding box center [512, 125] width 51 height 13
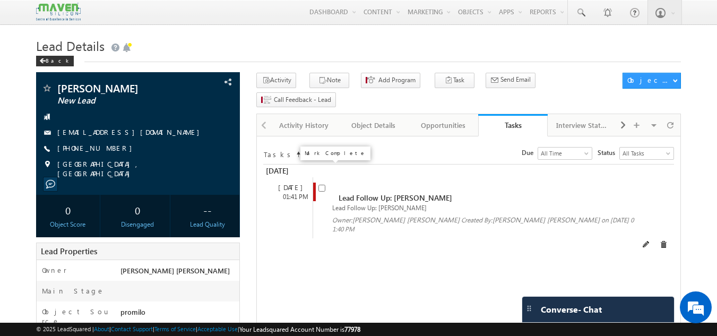
click at [323, 185] on input "checkbox" at bounding box center [321, 188] width 7 height 7
checkbox input "false"
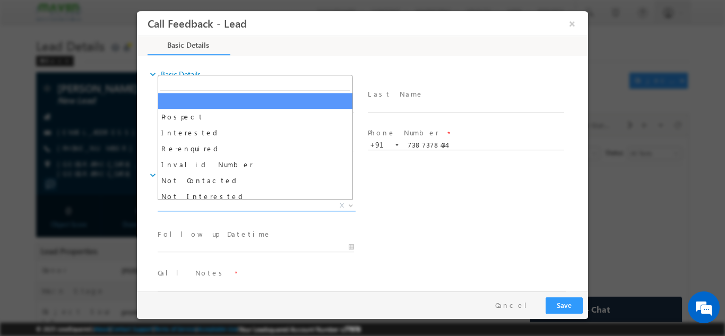
click at [249, 205] on span "X" at bounding box center [257, 205] width 198 height 11
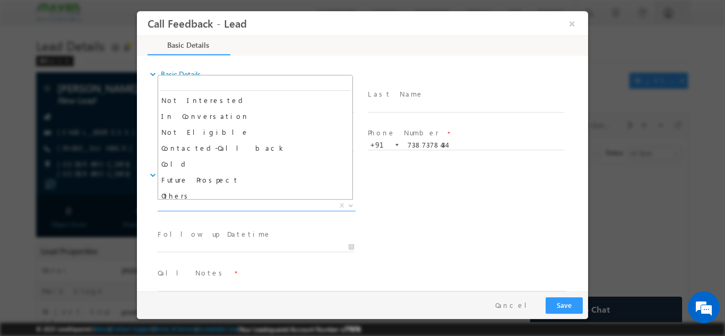
scroll to position [97, 0]
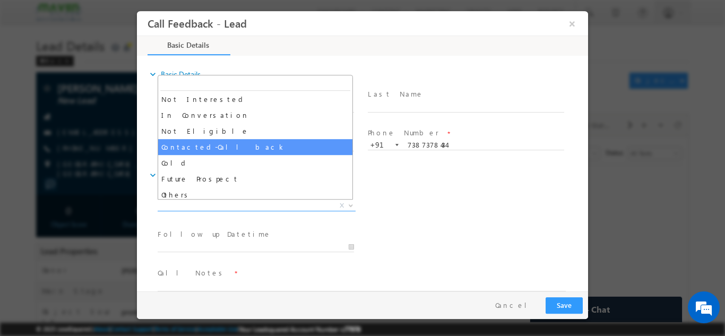
select select "Contacted-Call back"
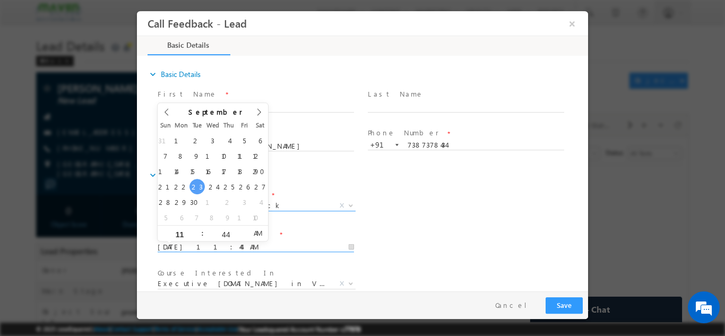
click at [226, 245] on input "23/09/2025 11:44 AM" at bounding box center [256, 246] width 196 height 11
type input "24/09/2025 11:44 AM"
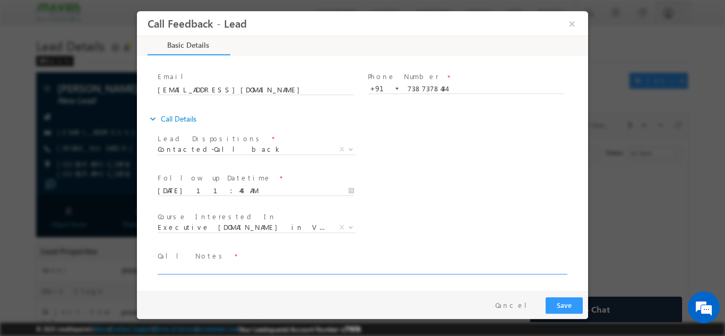
click at [366, 264] on textarea at bounding box center [362, 268] width 408 height 12
type textarea "CB LATER"
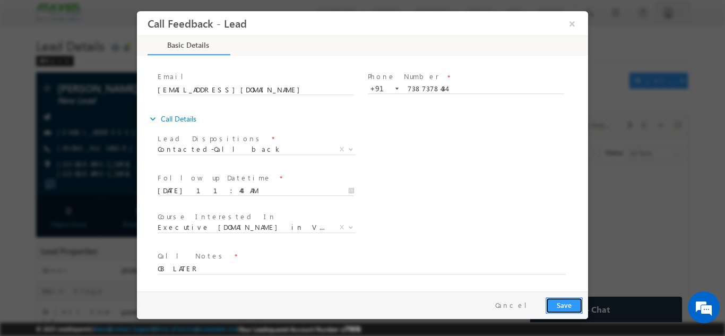
click at [562, 302] on button "Save" at bounding box center [563, 305] width 37 height 16
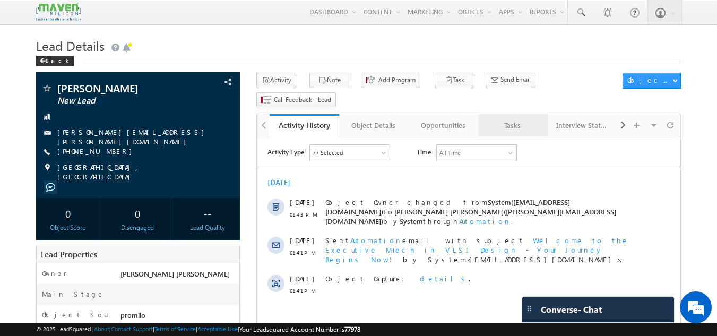
click at [515, 114] on link "Tasks" at bounding box center [513, 125] width 70 height 22
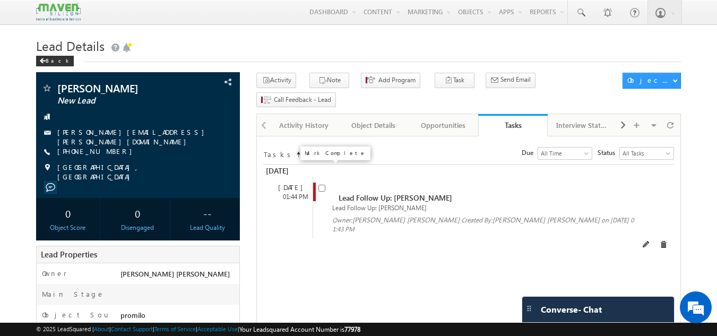
click at [323, 185] on input "checkbox" at bounding box center [321, 188] width 7 height 7
checkbox input "false"
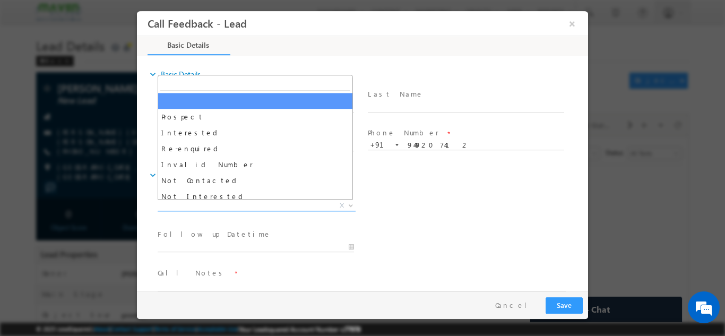
click at [246, 203] on span "X" at bounding box center [257, 205] width 198 height 11
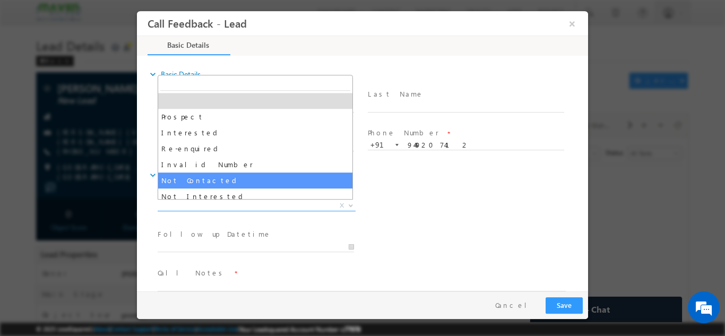
select select "Not Contacted"
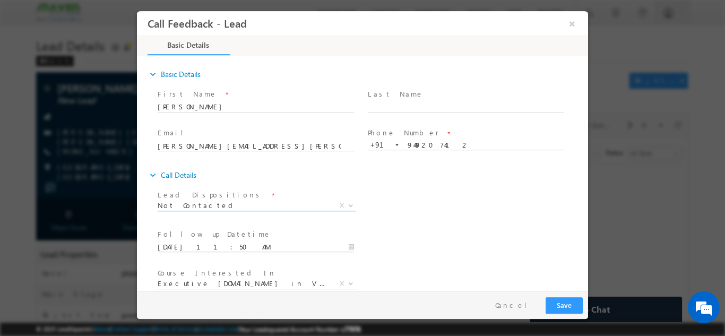
click at [231, 245] on input "23/09/2025 11:50 AM" at bounding box center [256, 246] width 196 height 11
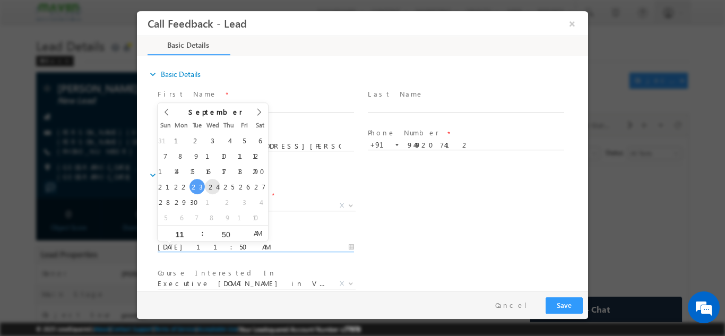
type input "24/09/2025 11:50 AM"
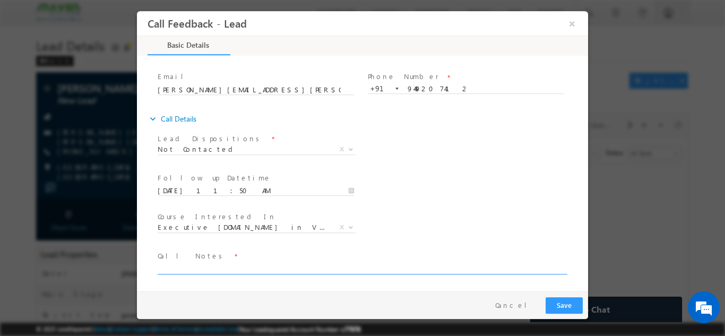
click at [259, 264] on textarea at bounding box center [362, 268] width 408 height 12
type textarea "DNP"
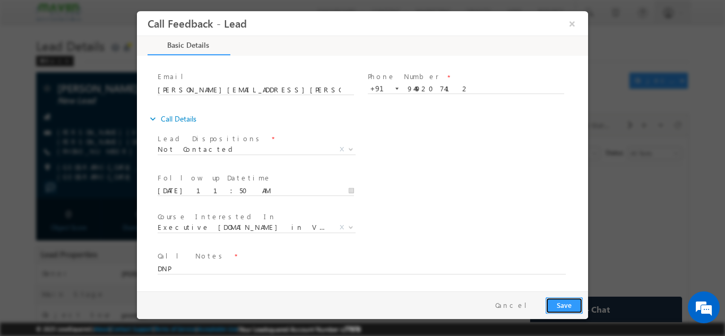
click at [557, 299] on button "Save" at bounding box center [563, 305] width 37 height 16
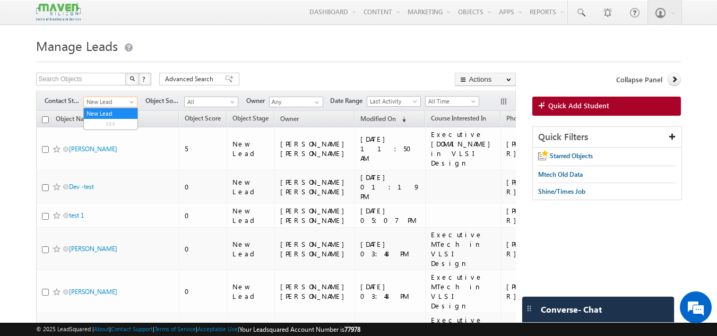
click at [130, 105] on span at bounding box center [132, 104] width 8 height 8
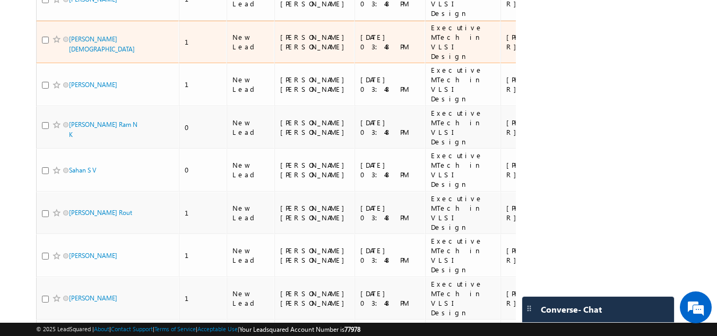
scroll to position [1543, 0]
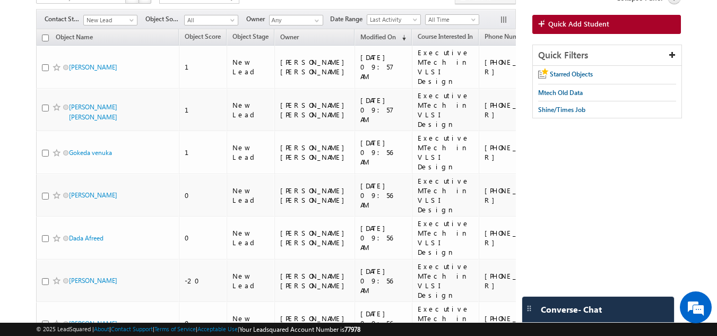
scroll to position [0, 0]
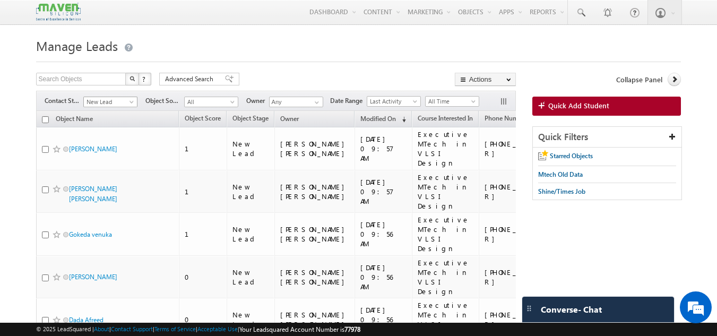
click at [100, 102] on span "New Lead" at bounding box center [109, 102] width 50 height 10
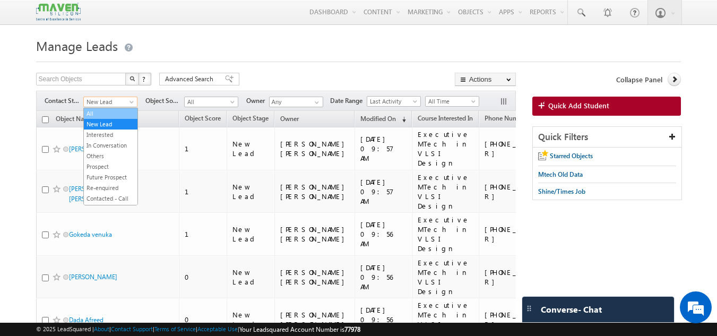
click at [99, 109] on link "All" at bounding box center [111, 114] width 54 height 10
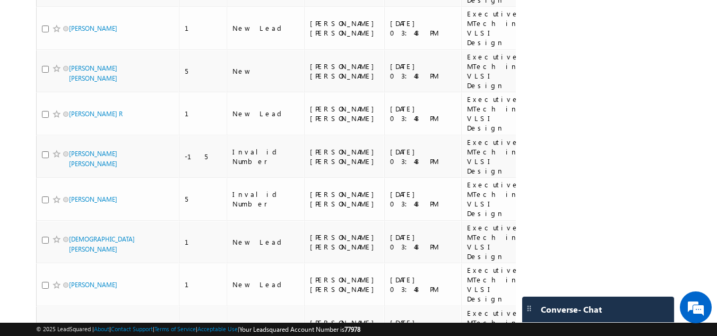
scroll to position [1553, 0]
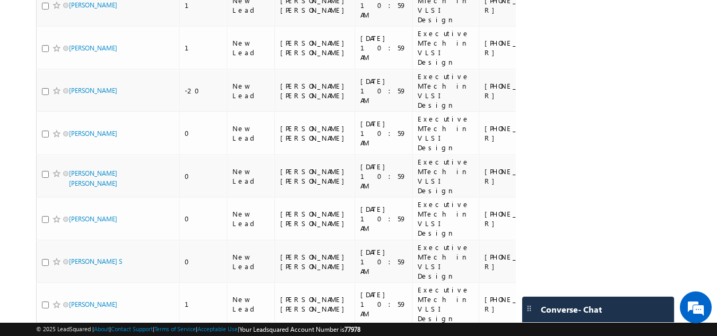
scroll to position [1543, 0]
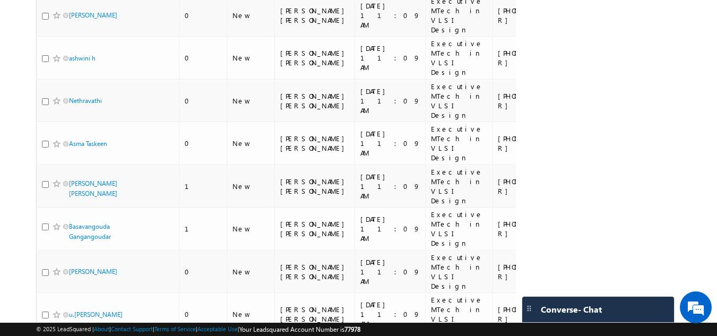
scroll to position [1286, 0]
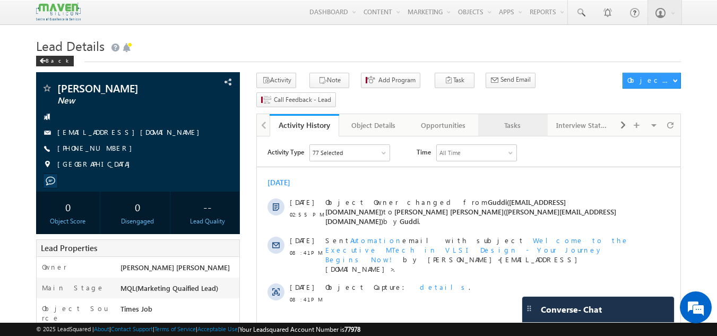
click at [499, 119] on div "Tasks" at bounding box center [512, 125] width 51 height 13
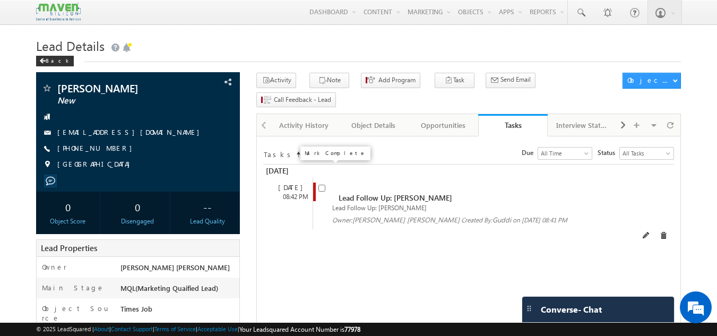
click at [320, 185] on input "checkbox" at bounding box center [321, 188] width 7 height 7
checkbox input "false"
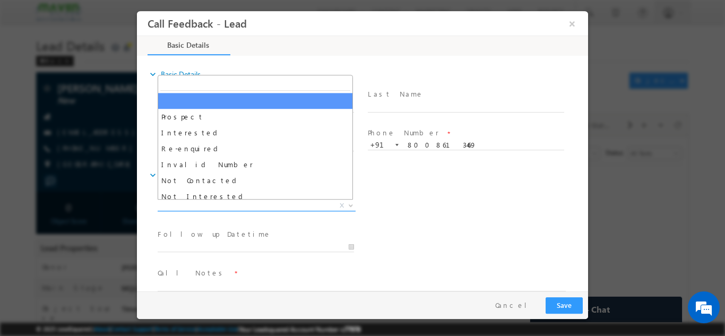
click at [301, 206] on span "X" at bounding box center [257, 205] width 198 height 11
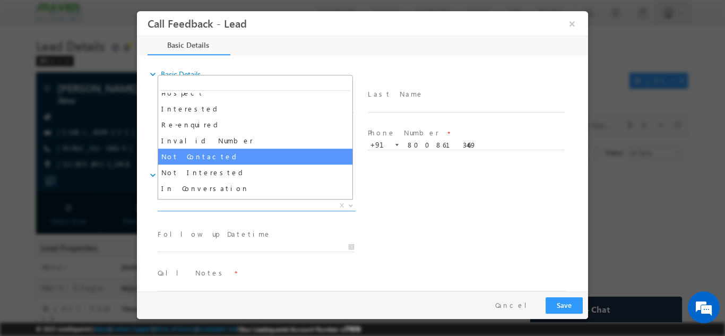
scroll to position [25, 0]
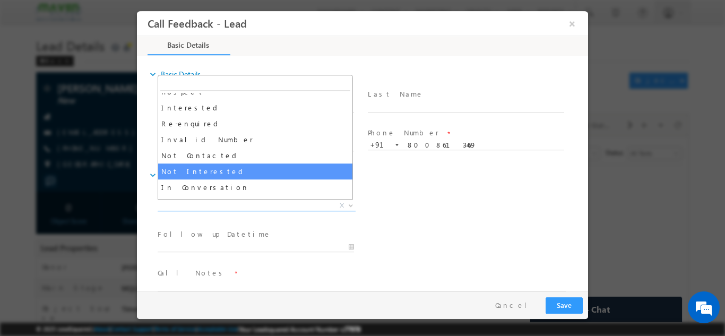
select select "Not Interested"
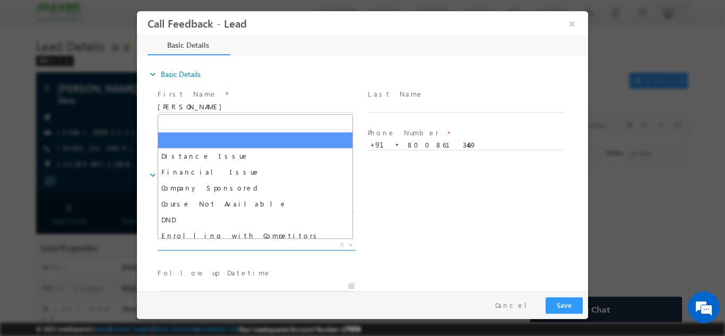
click at [256, 245] on span "X" at bounding box center [257, 244] width 198 height 11
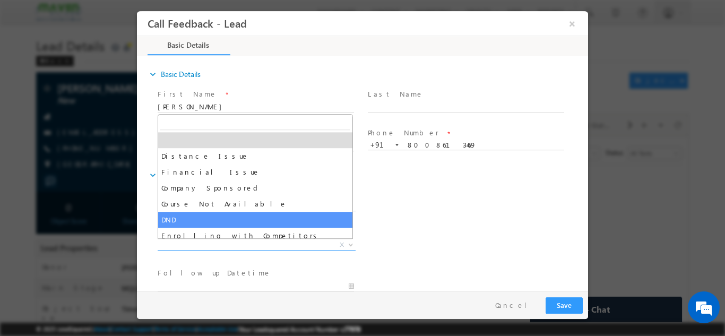
scroll to position [21, 0]
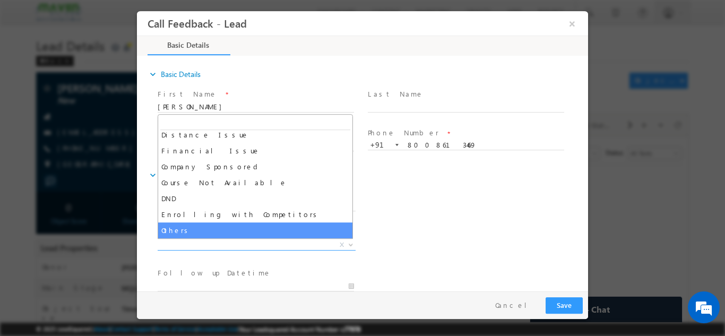
select select "Others"
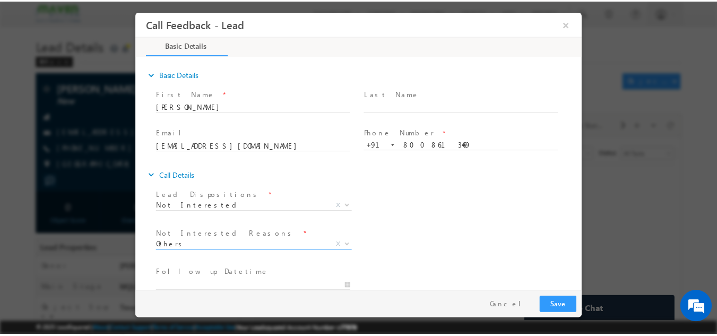
scroll to position [96, 0]
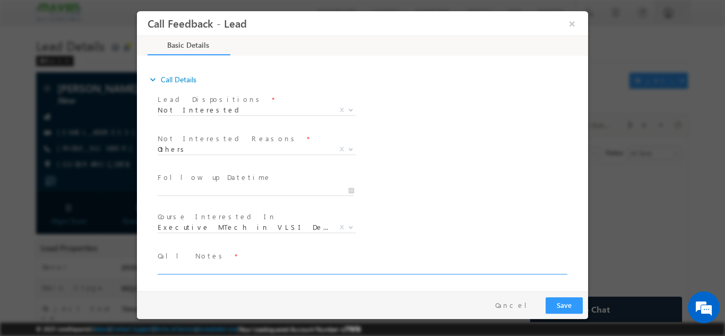
click at [241, 267] on textarea at bounding box center [362, 268] width 408 height 12
type textarea "not interested"
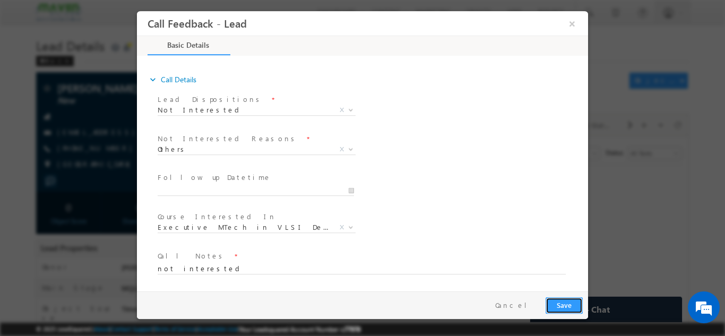
click at [567, 303] on button "Save" at bounding box center [563, 305] width 37 height 16
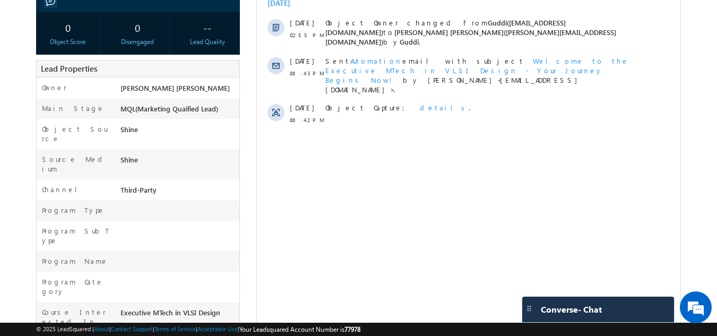
scroll to position [180, 0]
click at [406, 137] on html "Activity Type 77 Selected Select All Sales Activities 1 Sales Activity Opportun…" at bounding box center [468, 46] width 423 height 181
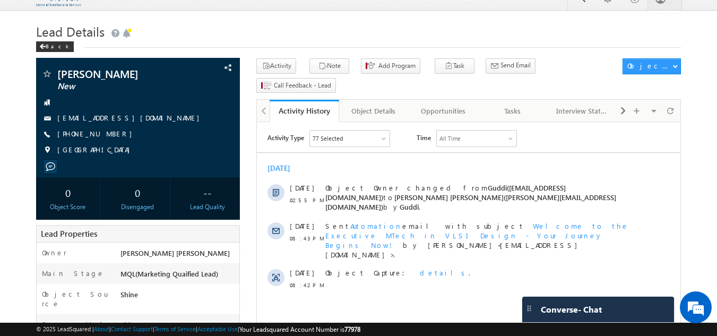
scroll to position [0, 0]
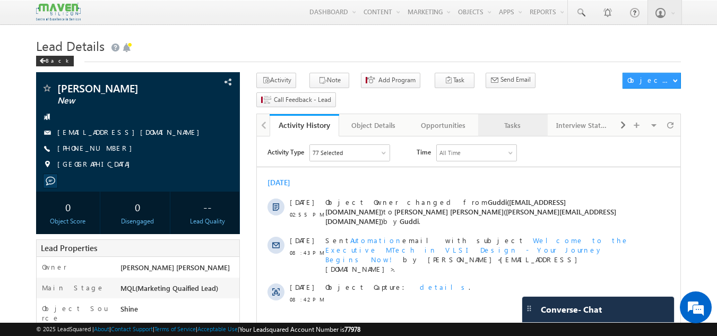
click at [510, 116] on link "Tasks" at bounding box center [513, 125] width 70 height 22
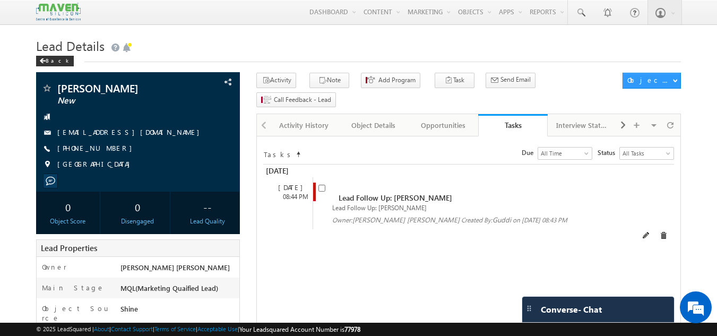
drag, startPoint x: 327, startPoint y: 144, endPoint x: 323, endPoint y: 183, distance: 39.5
click at [327, 144] on div "Tasks Status undefined All Tasks Completed Overdue Pending All Tasks Due Go max…" at bounding box center [468, 154] width 411 height 22
click at [320, 185] on input "checkbox" at bounding box center [321, 188] width 7 height 7
checkbox input "false"
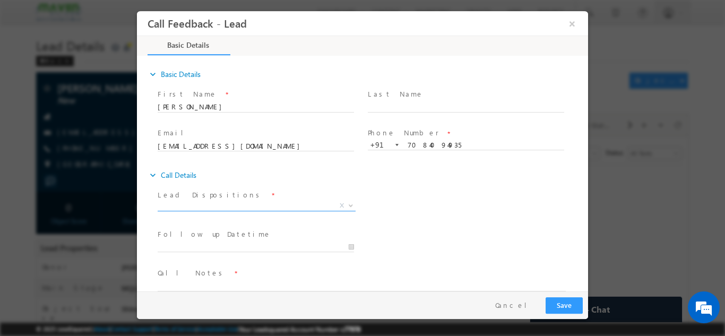
click at [283, 206] on span "X" at bounding box center [257, 205] width 198 height 11
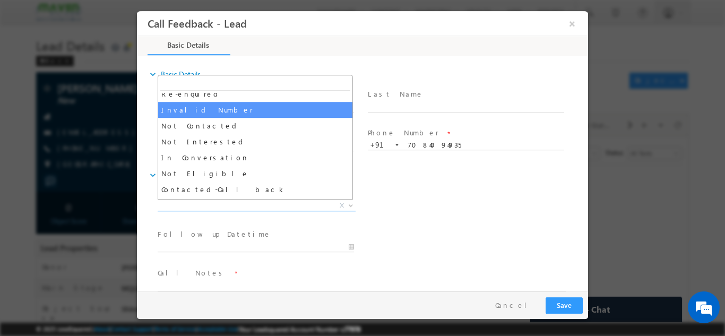
scroll to position [55, 0]
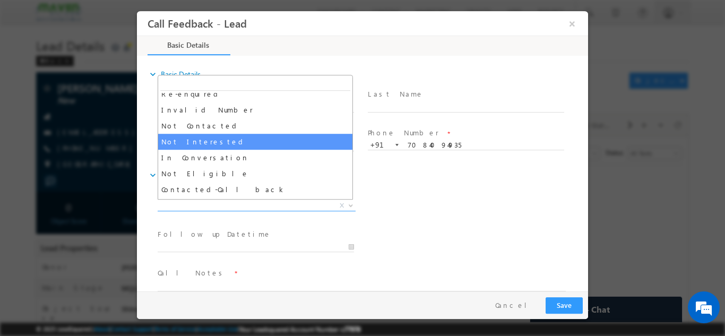
select select "Not Interested"
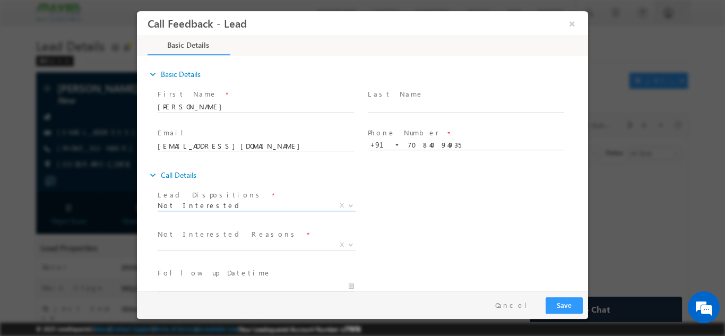
scroll to position [96, 0]
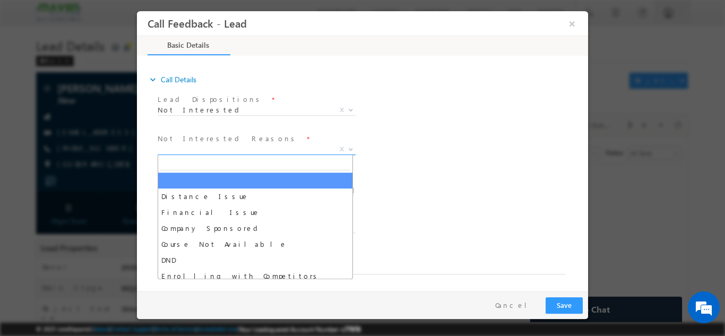
click at [226, 153] on span "X" at bounding box center [257, 149] width 198 height 11
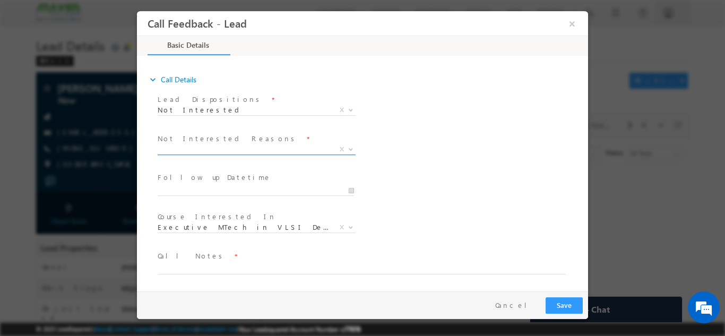
click at [226, 153] on span "X" at bounding box center [257, 149] width 198 height 11
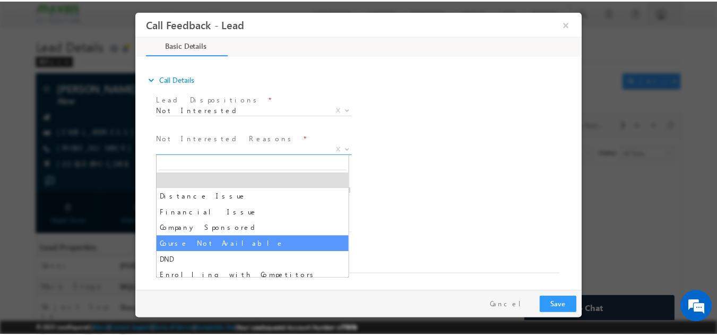
scroll to position [21, 0]
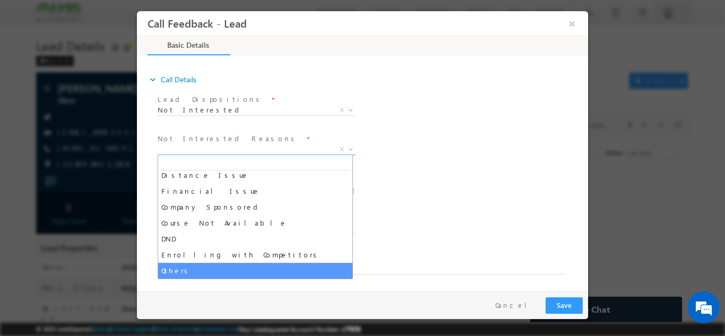
select select "Others"
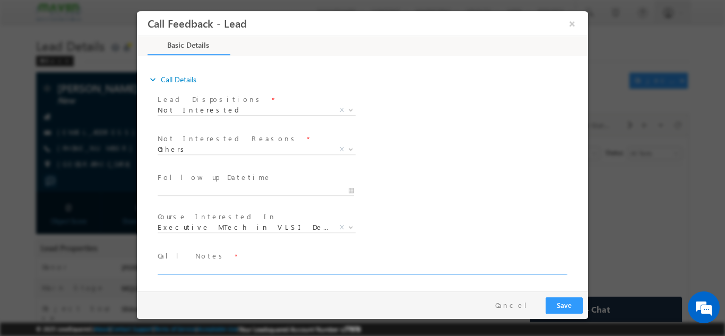
click at [241, 264] on textarea at bounding box center [362, 268] width 408 height 12
type textarea "not enquired not interested"
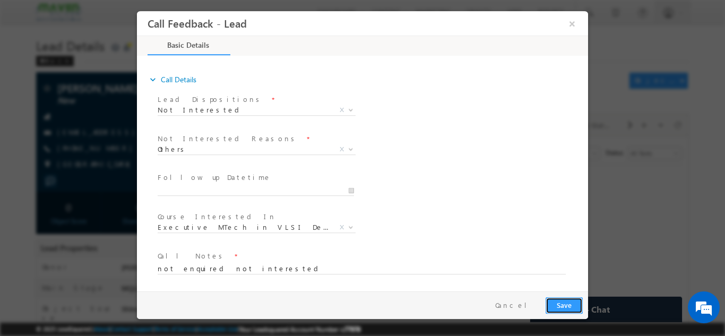
click at [566, 305] on button "Save" at bounding box center [563, 305] width 37 height 16
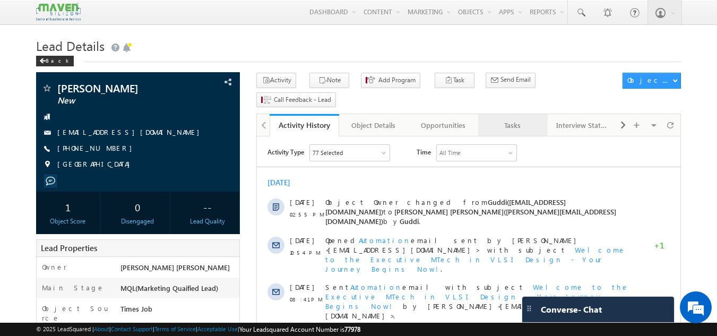
click at [532, 116] on link "Tasks" at bounding box center [513, 125] width 70 height 22
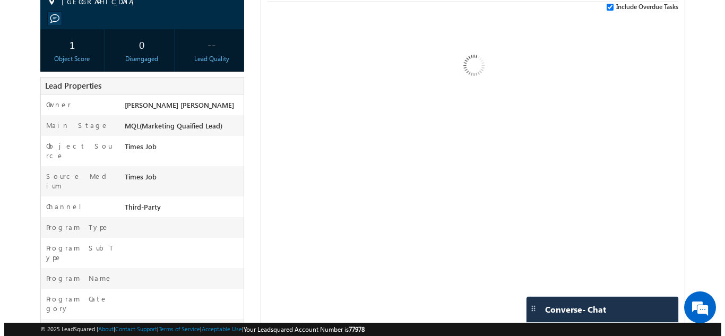
scroll to position [164, 0]
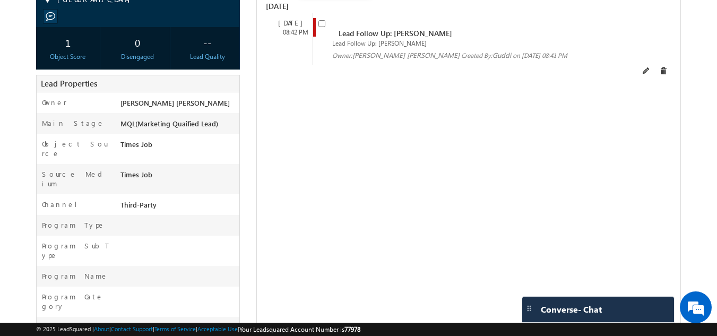
click at [324, 20] on input "checkbox" at bounding box center [321, 23] width 7 height 7
checkbox input "false"
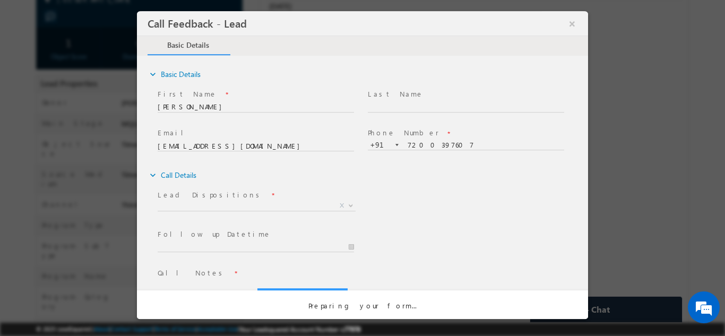
scroll to position [0, 0]
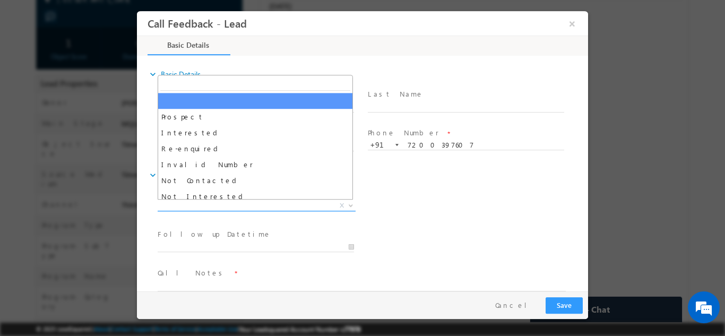
click at [236, 205] on span "X" at bounding box center [257, 205] width 198 height 11
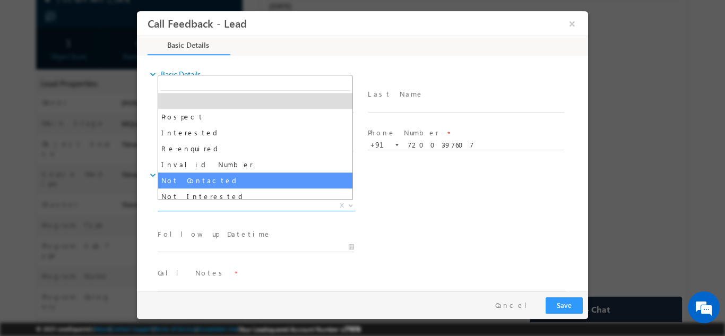
select select "Not Contacted"
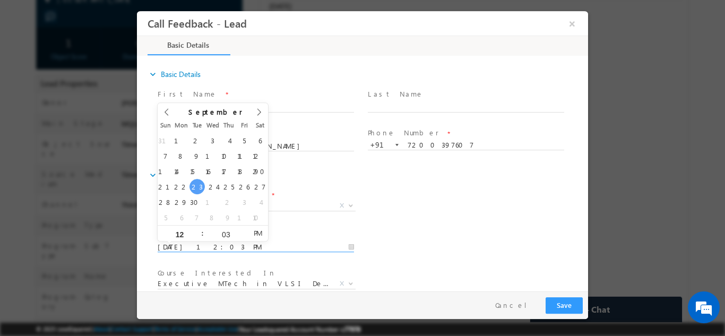
click at [225, 247] on input "23/09/2025 12:03 PM" at bounding box center [256, 246] width 196 height 11
type input "24/09/2025 12:03 PM"
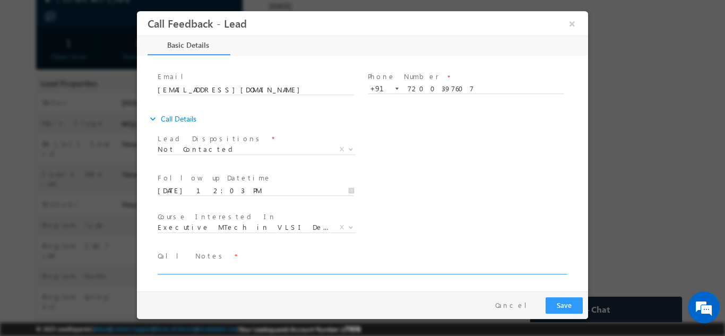
click at [387, 265] on textarea at bounding box center [362, 268] width 408 height 12
type textarea "dnp"
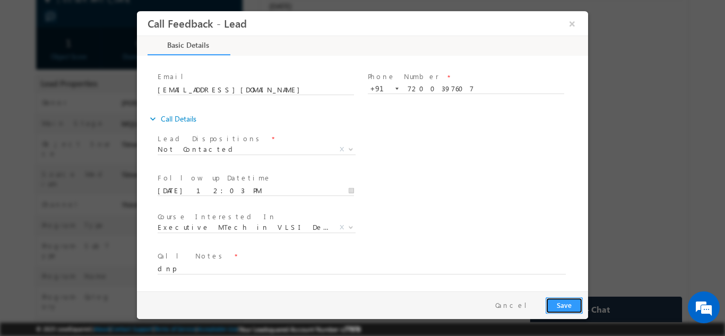
click at [551, 306] on button "Save" at bounding box center [563, 305] width 37 height 16
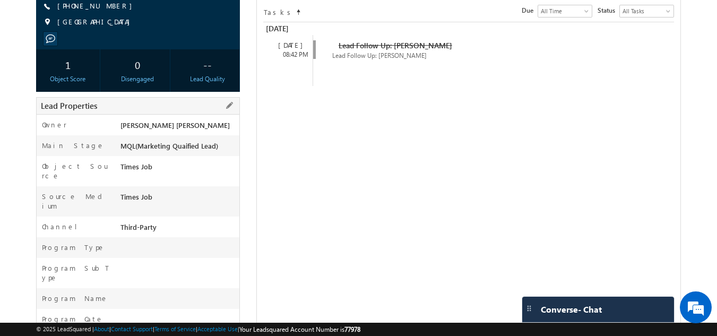
scroll to position [170, 0]
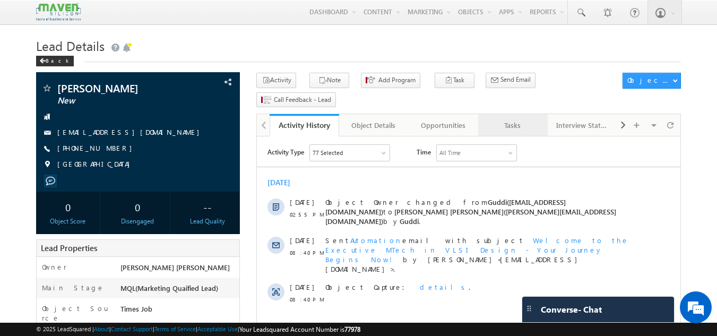
click at [523, 115] on link "Tasks" at bounding box center [513, 125] width 70 height 22
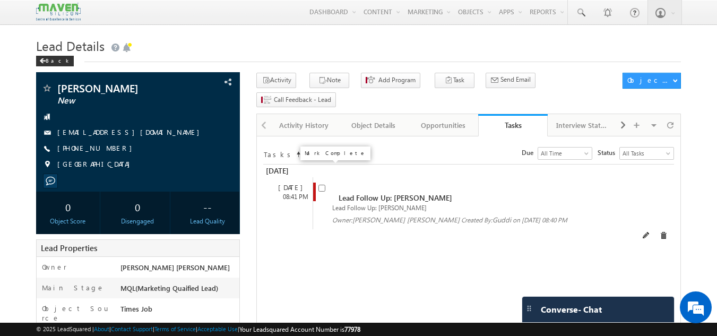
click at [322, 185] on input "checkbox" at bounding box center [321, 188] width 7 height 7
checkbox input "false"
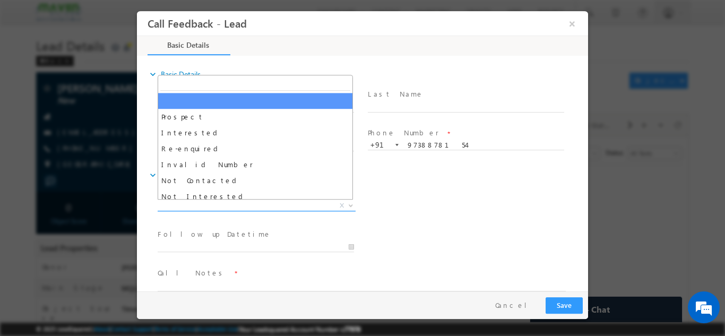
click at [273, 204] on span "X" at bounding box center [257, 205] width 198 height 11
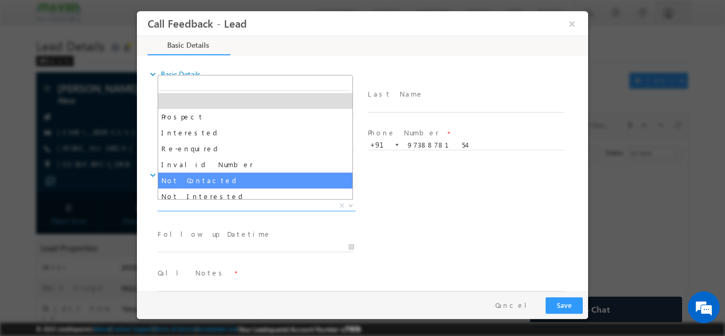
select select "Not Contacted"
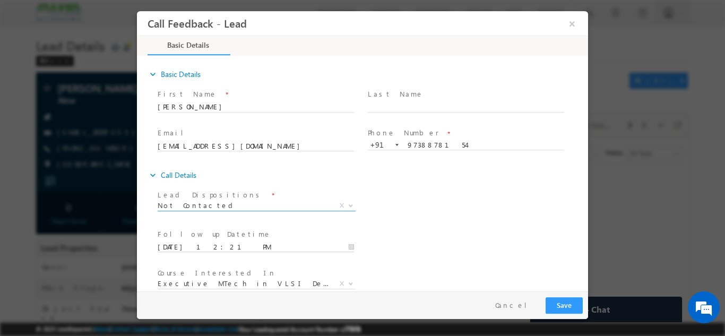
click at [233, 246] on input "23/09/2025 12:21 PM" at bounding box center [256, 246] width 196 height 11
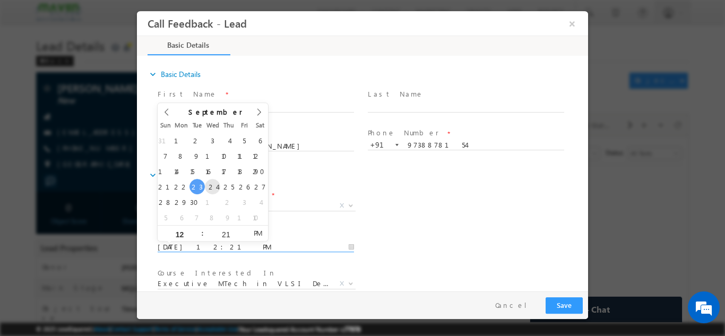
type input "24/09/2025 12:21 PM"
click at [504, 247] on div "Follow up Datetime * 24/09/2025 12:21 PM Program Type * Long Term Short Term X" at bounding box center [371, 245] width 432 height 39
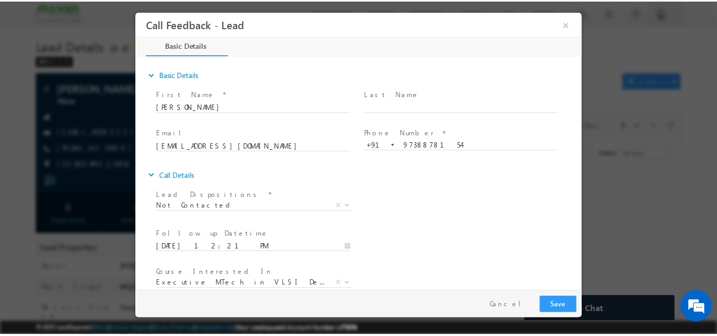
scroll to position [56, 0]
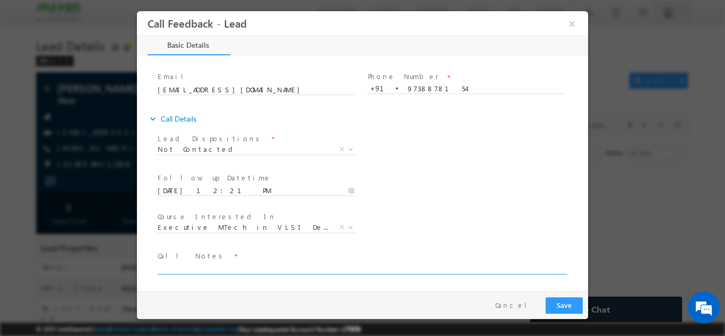
click at [359, 272] on textarea at bounding box center [362, 268] width 408 height 12
type textarea "dnp"
click at [568, 305] on button "Save" at bounding box center [563, 305] width 37 height 16
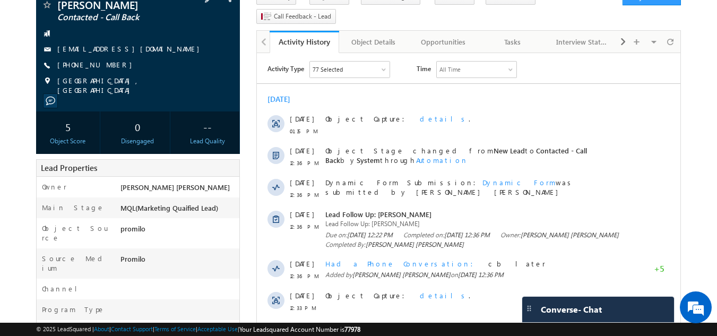
click at [122, 66] on div "+91-6361107804" at bounding box center [138, 65] width 194 height 11
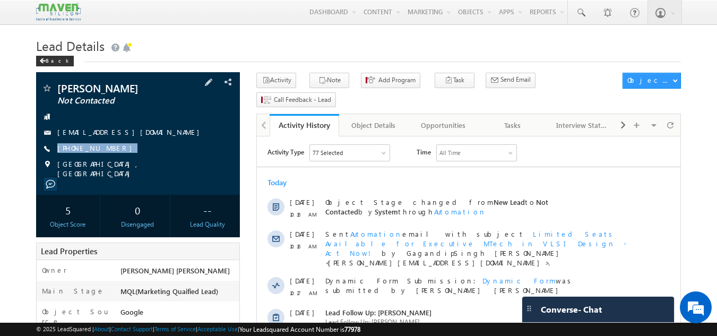
drag, startPoint x: 122, startPoint y: 142, endPoint x: 116, endPoint y: 157, distance: 16.0
click at [116, 157] on div "[PERSON_NAME] Not Contacted [EMAIL_ADDRESS][DOMAIN_NAME] [PHONE_NUMBER]" at bounding box center [138, 131] width 194 height 96
copy div "[PHONE_NUMBER]"
